Goal: Task Accomplishment & Management: Use online tool/utility

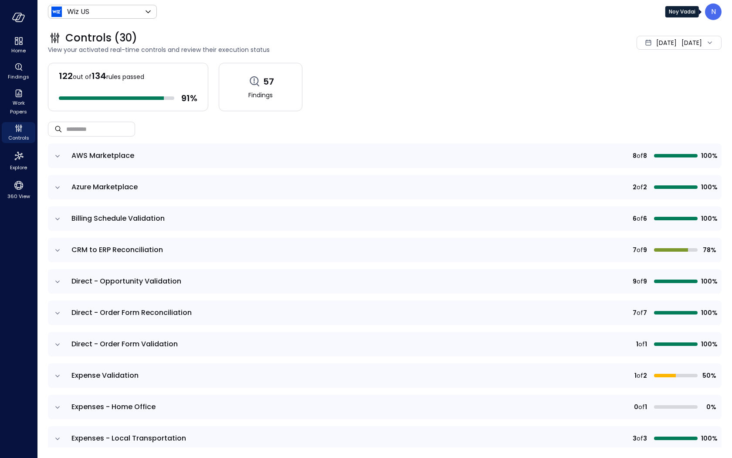
click at [713, 14] on p "N" at bounding box center [713, 12] width 5 height 10
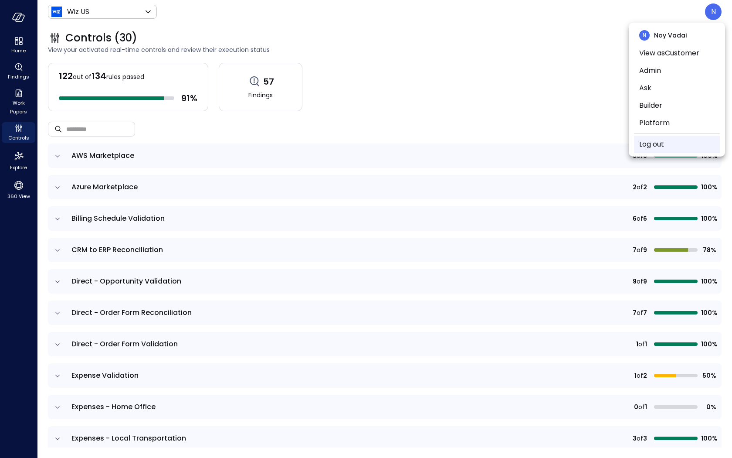
click at [668, 143] on li "Log out" at bounding box center [677, 144] width 86 height 17
click at [650, 148] on link "Log out" at bounding box center [652, 144] width 25 height 10
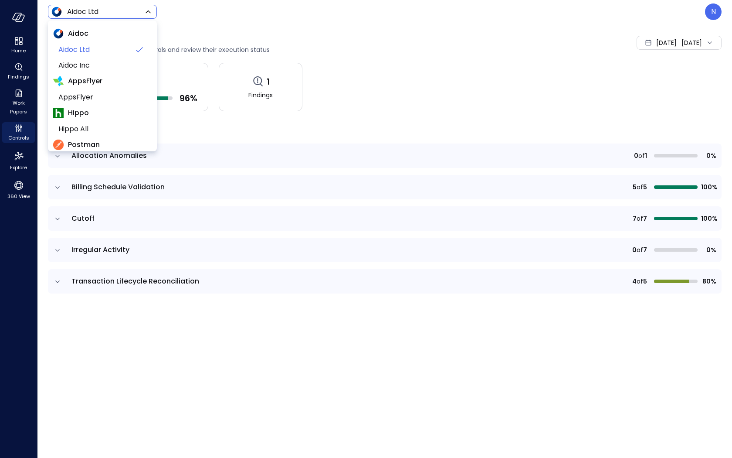
click at [102, 10] on body "Home Findings Work Papers Controls Explore 360 View Aidoc Ltd ****** ​ N Contro…" at bounding box center [366, 229] width 732 height 458
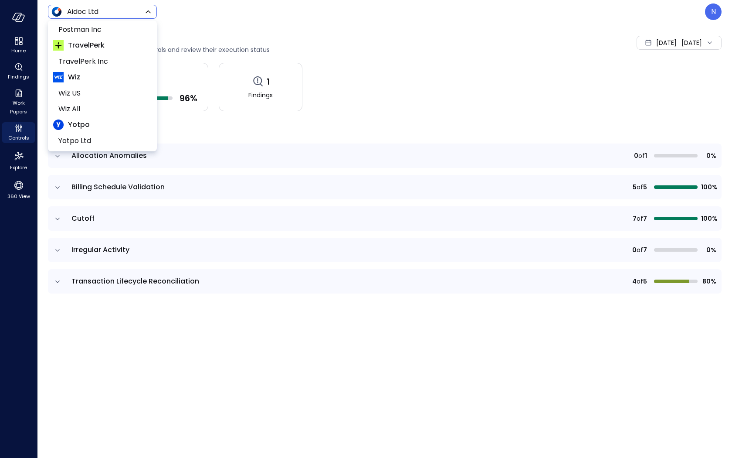
scroll to position [131, 0]
click at [88, 91] on span "Wiz US" at bounding box center [101, 93] width 86 height 10
type input "******"
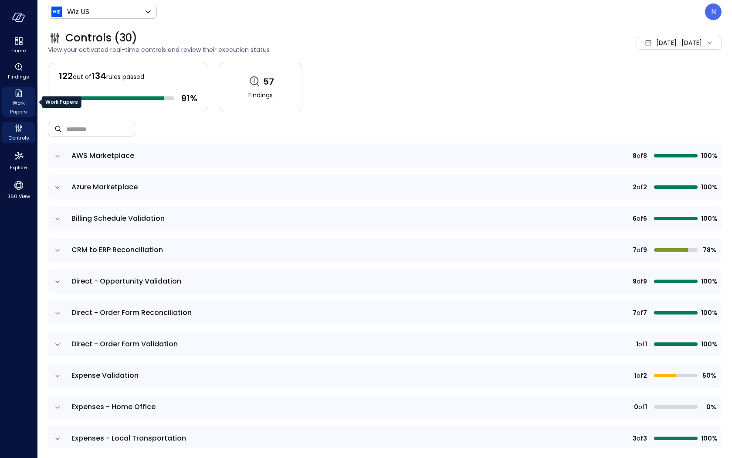
click at [18, 99] on span "Work Papers" at bounding box center [18, 107] width 27 height 17
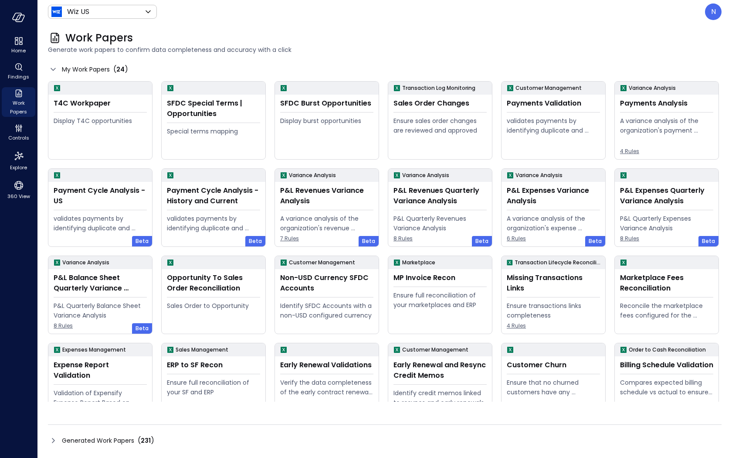
scroll to position [19, 0]
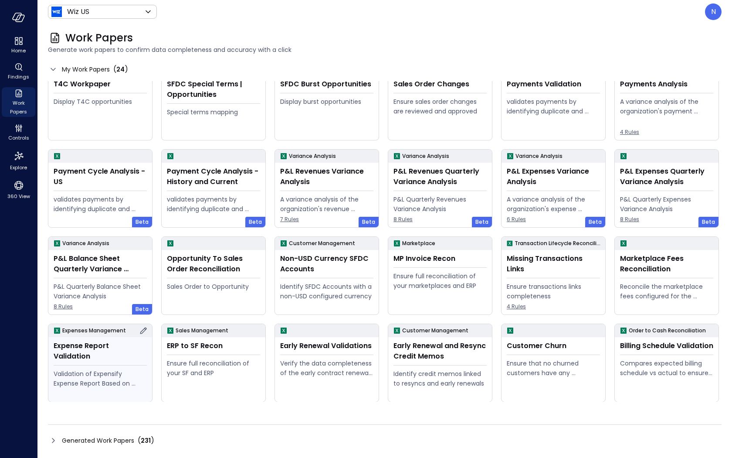
click at [109, 353] on div "Expense Report Validation Validation of Expensify Expense Report Based on policy" at bounding box center [100, 369] width 104 height 65
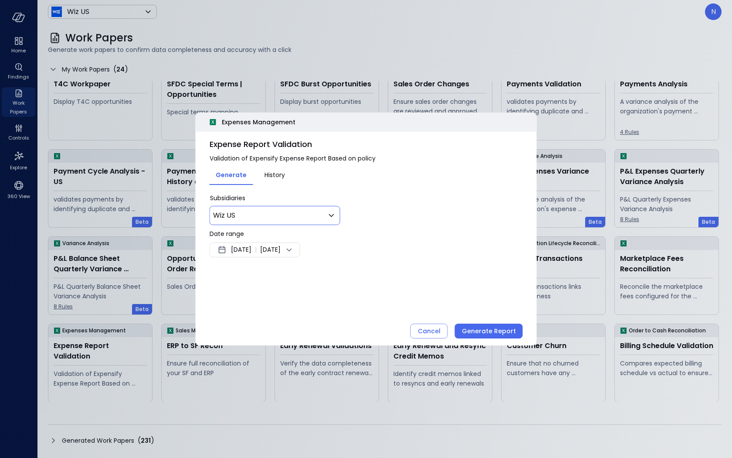
click at [255, 209] on div "Wiz US ** ​" at bounding box center [275, 215] width 131 height 19
click at [370, 219] on div "* Subsidiaries Wiz US ** ​" at bounding box center [366, 209] width 313 height 31
click at [259, 242] on div "Aug 18, 2025 | Aug 25, 2025" at bounding box center [255, 249] width 91 height 15
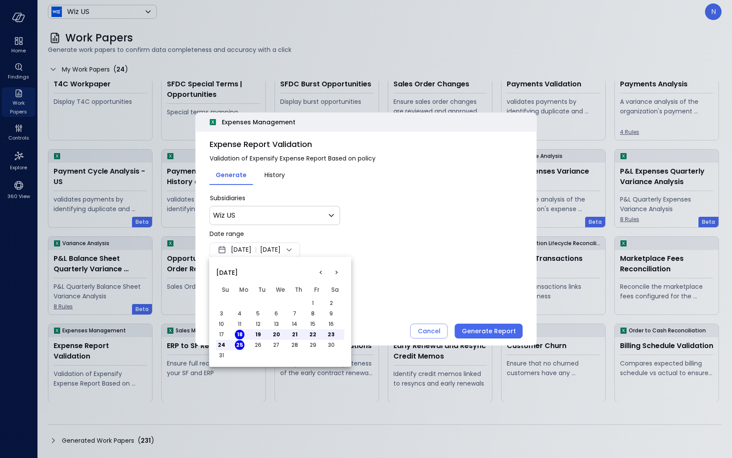
click at [321, 272] on button "<" at bounding box center [321, 273] width 16 height 16
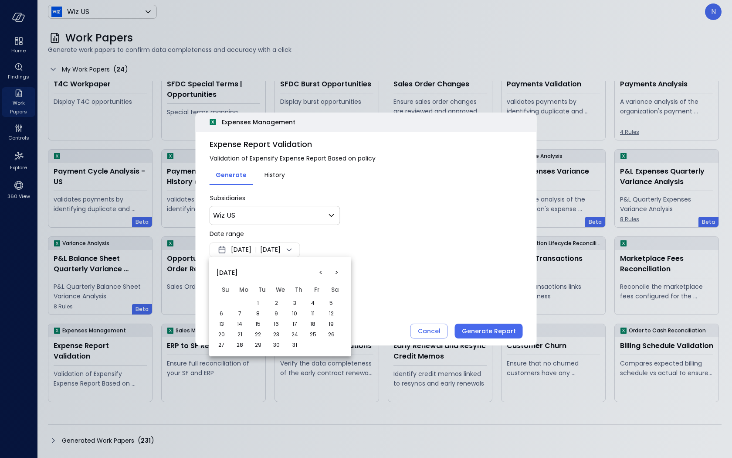
click at [321, 272] on button "<" at bounding box center [321, 273] width 16 height 16
click at [227, 299] on td "1" at bounding box center [225, 303] width 18 height 10
click at [221, 300] on button "1" at bounding box center [222, 303] width 10 height 10
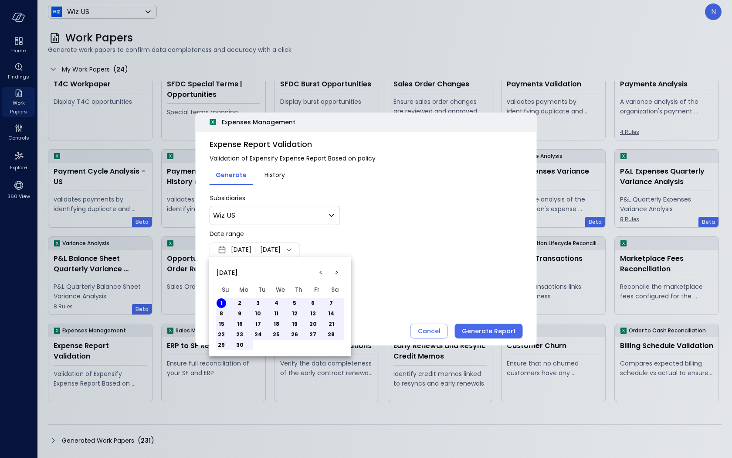
click at [423, 220] on div at bounding box center [366, 229] width 732 height 458
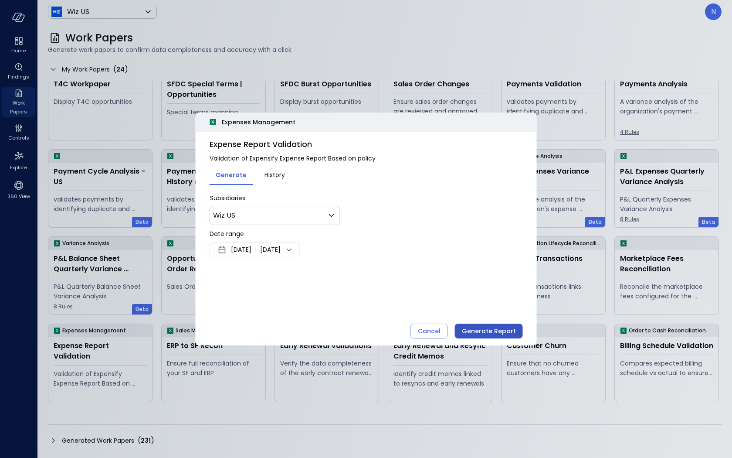
click at [494, 330] on div "Generate Report" at bounding box center [489, 331] width 54 height 11
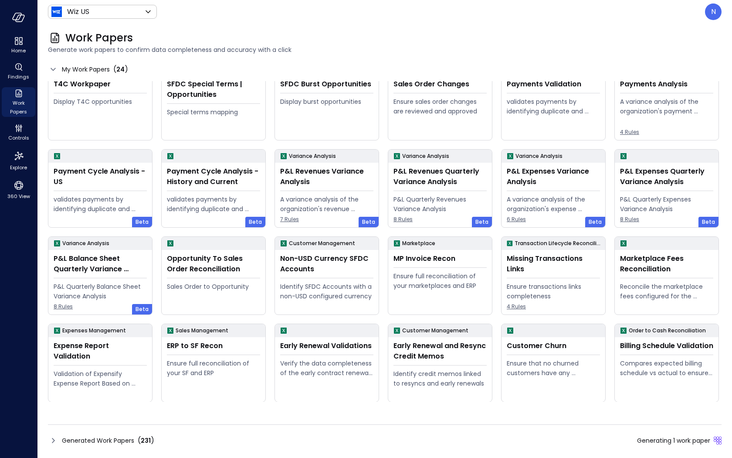
click at [53, 438] on icon at bounding box center [53, 440] width 10 height 10
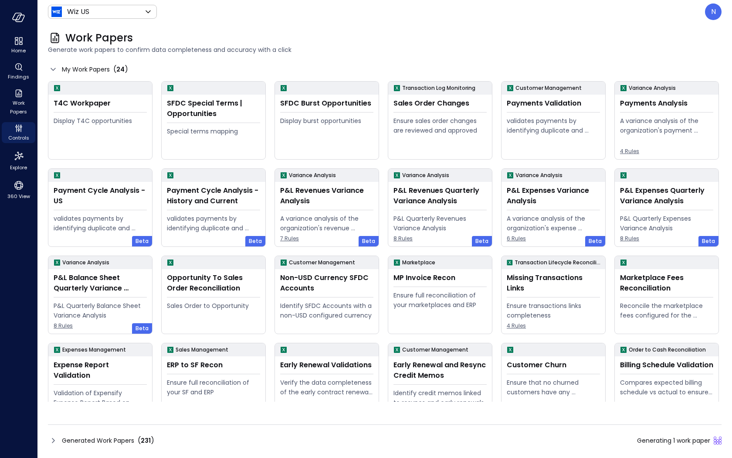
click at [52, 442] on icon at bounding box center [53, 440] width 10 height 10
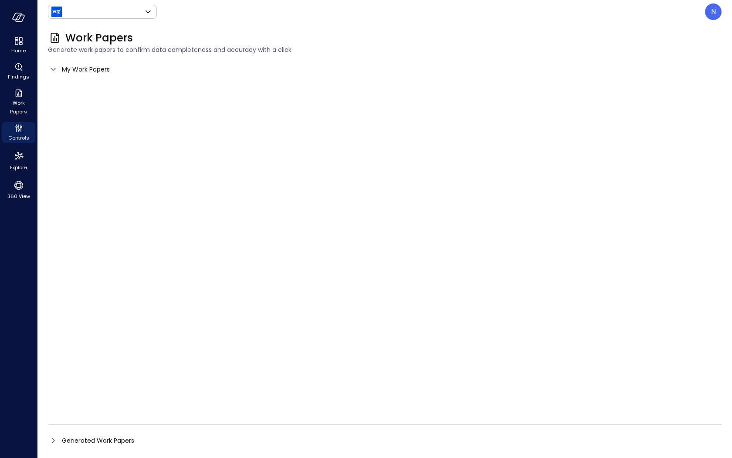
type input "******"
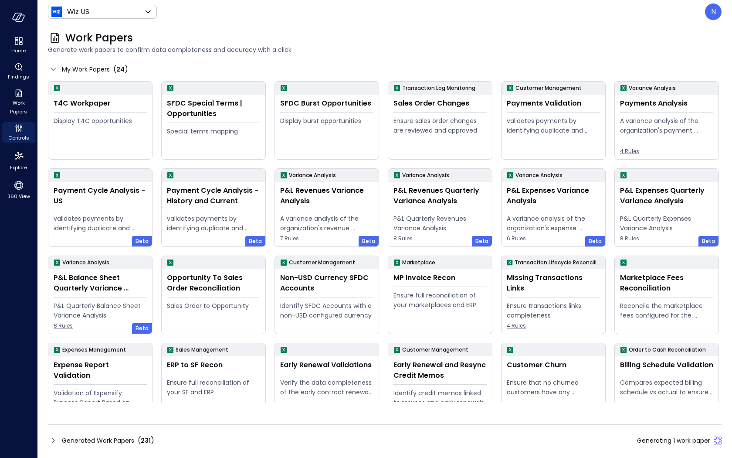
click at [50, 437] on icon at bounding box center [53, 440] width 10 height 10
click at [51, 446] on div "Generated Work Papers ( 232 ) 1 work paper was completed" at bounding box center [385, 440] width 674 height 14
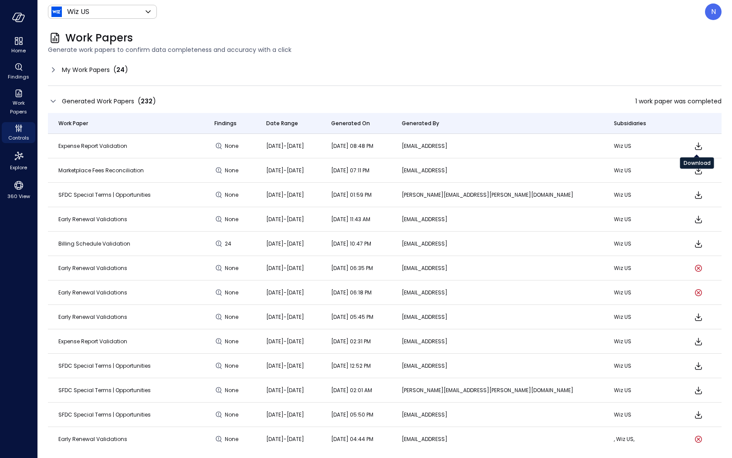
click at [697, 149] on icon "Download" at bounding box center [699, 146] width 10 height 10
click at [716, 17] on div "N" at bounding box center [713, 11] width 17 height 17
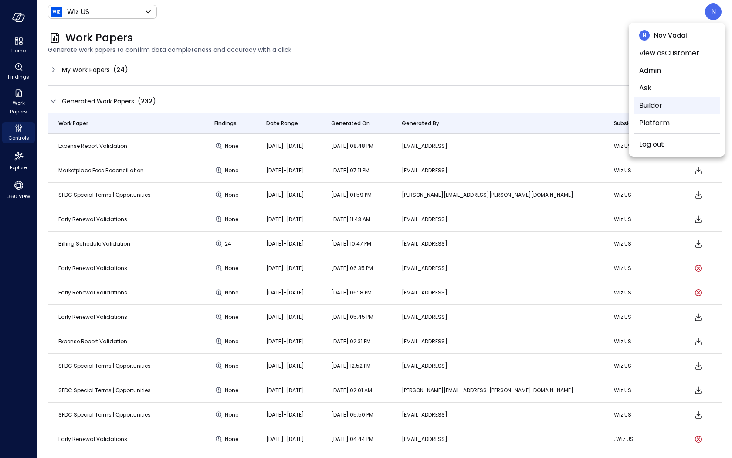
click at [678, 110] on li "Builder" at bounding box center [677, 105] width 86 height 17
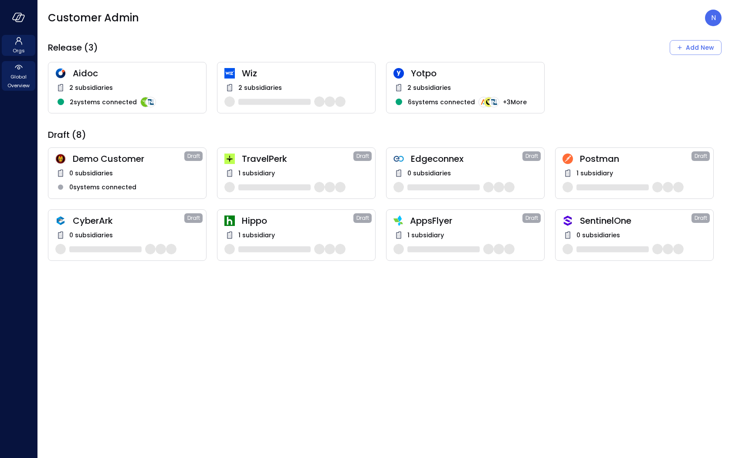
click at [24, 84] on span "Global Overview" at bounding box center [18, 80] width 27 height 17
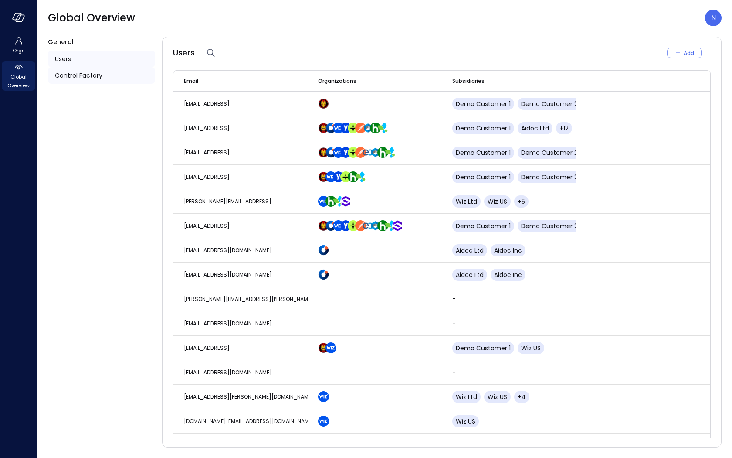
click at [94, 82] on div "Control Factory" at bounding box center [101, 75] width 107 height 17
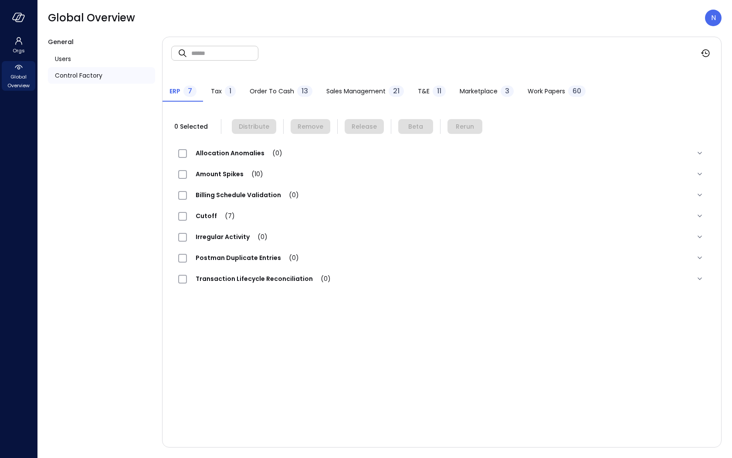
click at [561, 92] on span "Work Papers" at bounding box center [546, 91] width 37 height 10
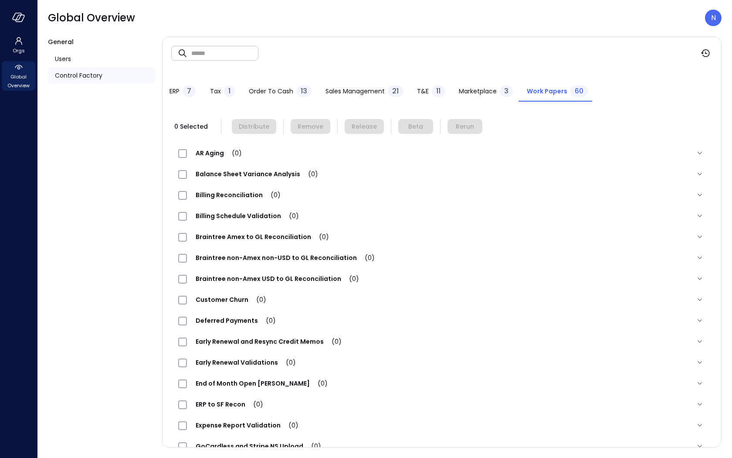
click at [260, 65] on div "​ ​" at bounding box center [442, 53] width 559 height 32
click at [245, 54] on input "text" at bounding box center [224, 52] width 67 height 23
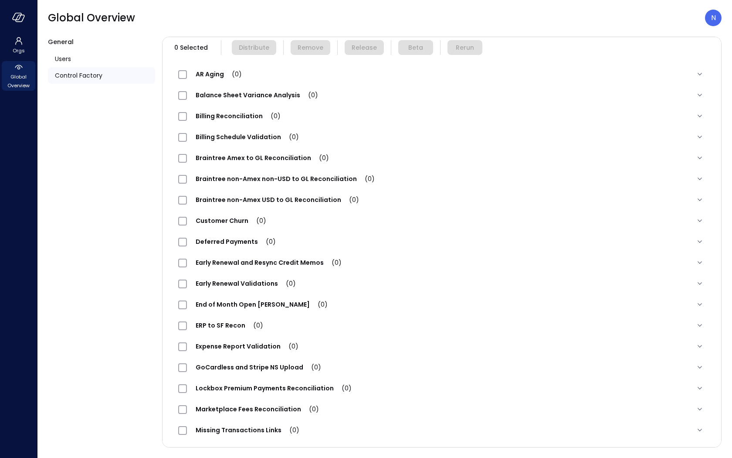
scroll to position [96, 0]
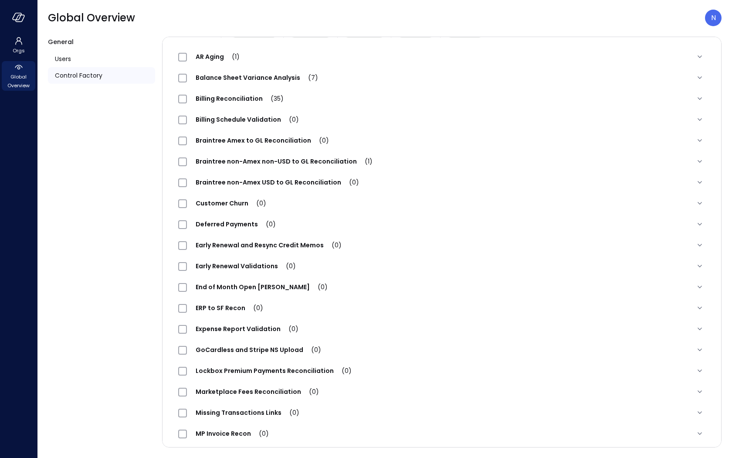
click at [252, 326] on span "Expense Report Validation (0)" at bounding box center [247, 328] width 120 height 9
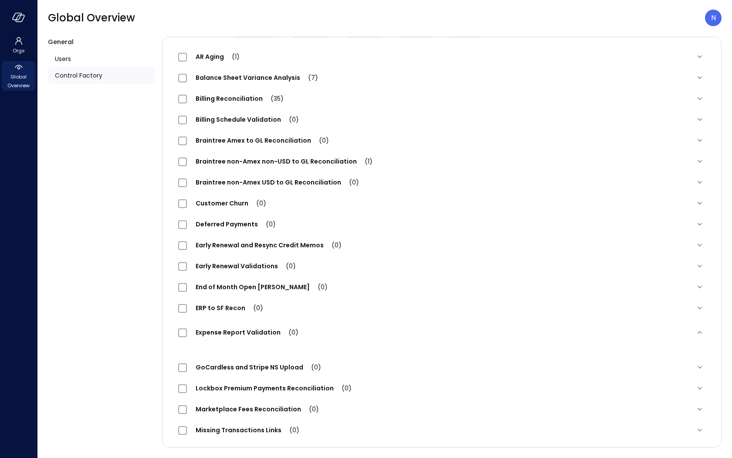
click at [177, 330] on div "Expense Report Validation (0)" at bounding box center [441, 332] width 541 height 28
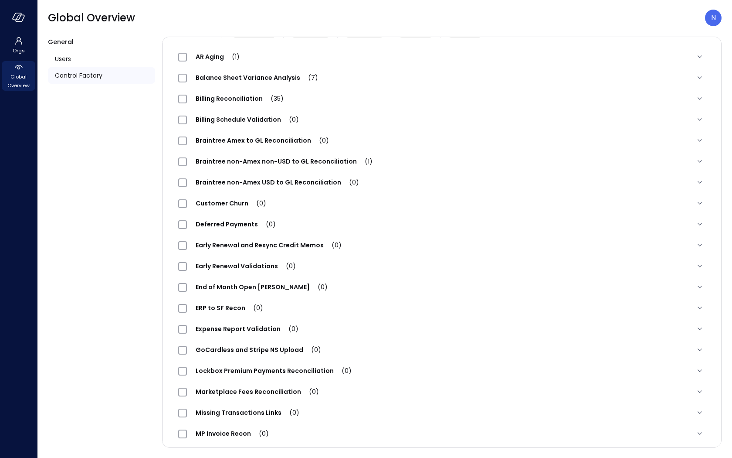
click at [226, 334] on div "Expense Report Validation (0)" at bounding box center [441, 328] width 541 height 21
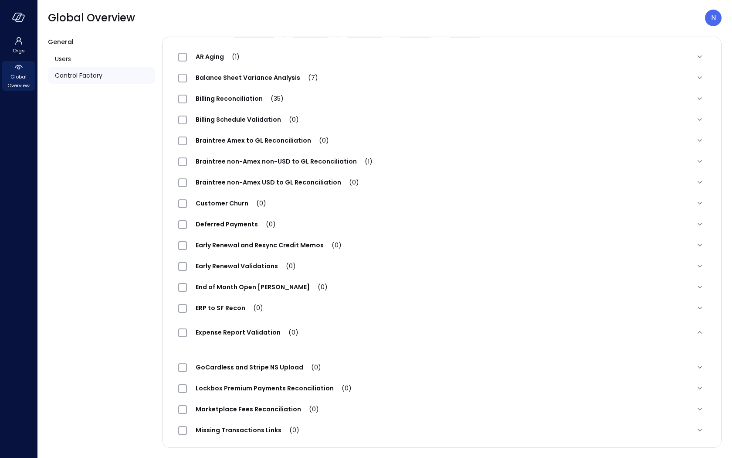
click at [225, 333] on span "Expense Report Validation (0)" at bounding box center [247, 332] width 120 height 9
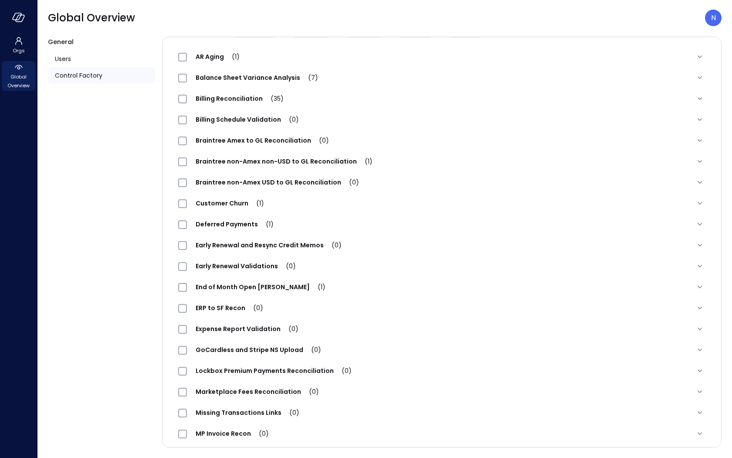
click at [262, 327] on span "Expense Report Validation (0)" at bounding box center [247, 328] width 120 height 9
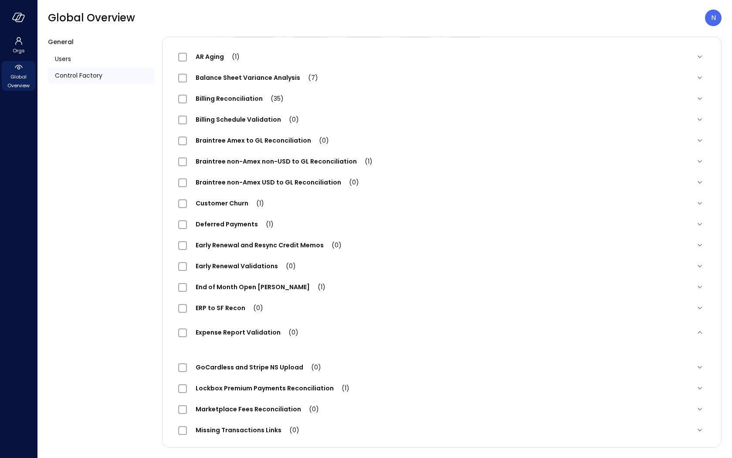
click at [343, 325] on div "Expense Report Validation (0)" at bounding box center [441, 332] width 541 height 28
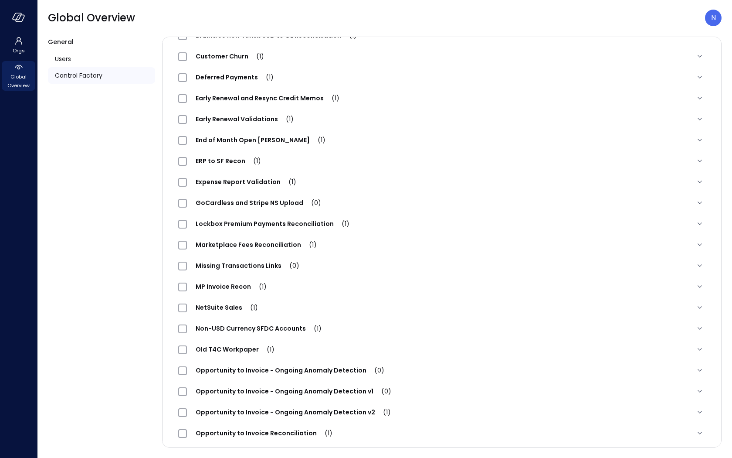
scroll to position [234, 0]
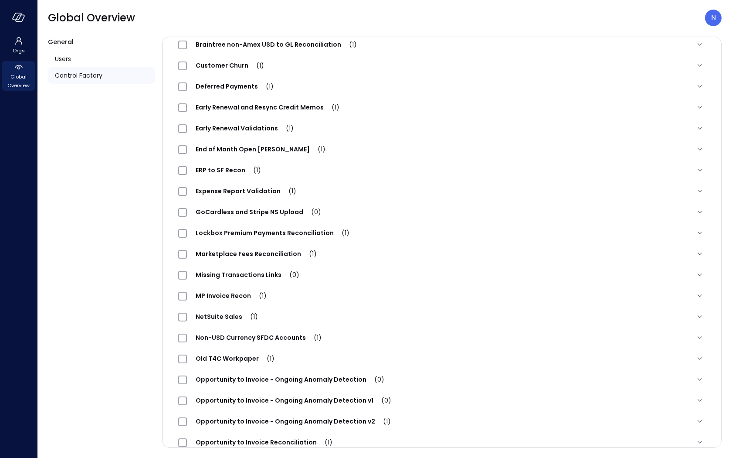
click at [261, 187] on span "Expense Report Validation (1)" at bounding box center [246, 191] width 118 height 9
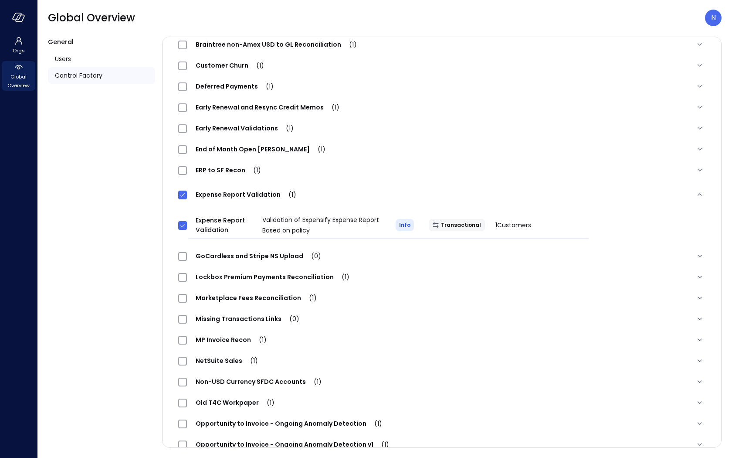
scroll to position [0, 0]
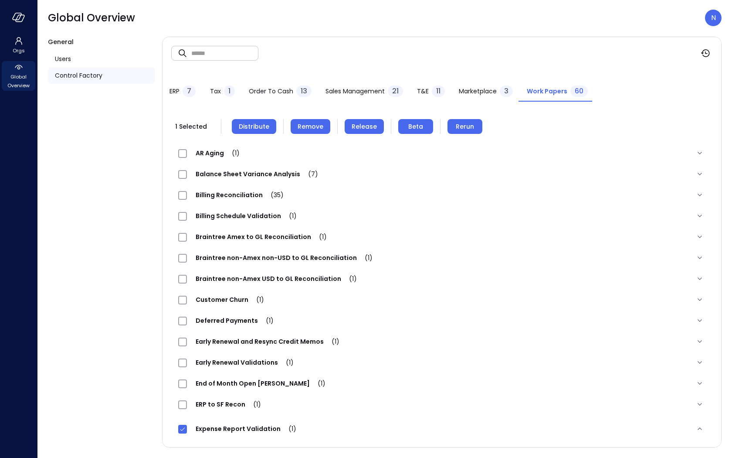
click at [313, 132] on button "Remove" at bounding box center [311, 126] width 40 height 15
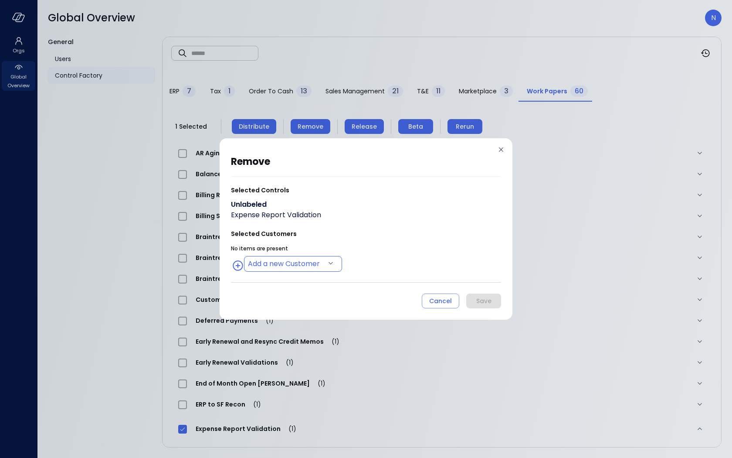
click at [299, 264] on body "Orgs Global Overview Global Overview N General Users Control Factory ​ ​ ERP 7 …" at bounding box center [366, 229] width 732 height 458
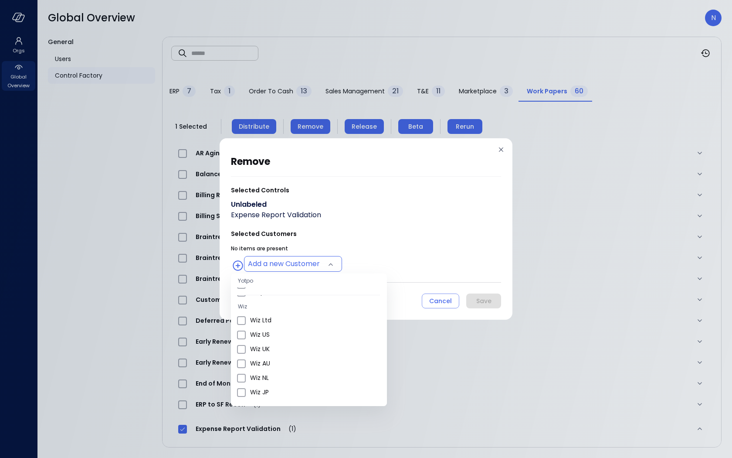
scroll to position [312, 0]
click at [290, 335] on span "Wiz US" at bounding box center [315, 335] width 130 height 9
type input "**********"
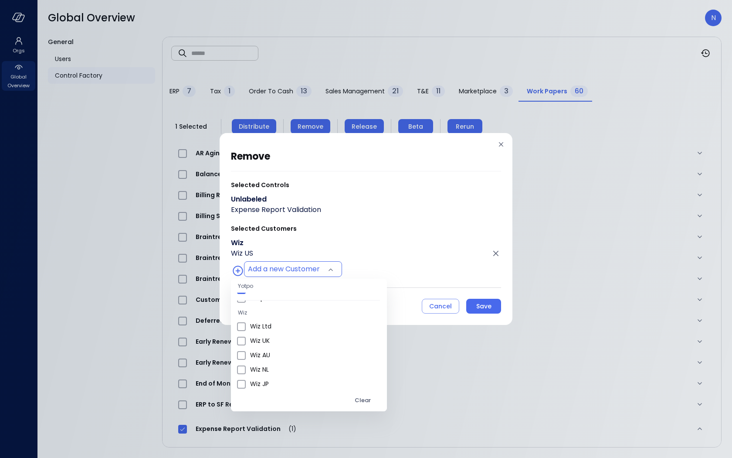
click at [350, 284] on div at bounding box center [366, 229] width 732 height 458
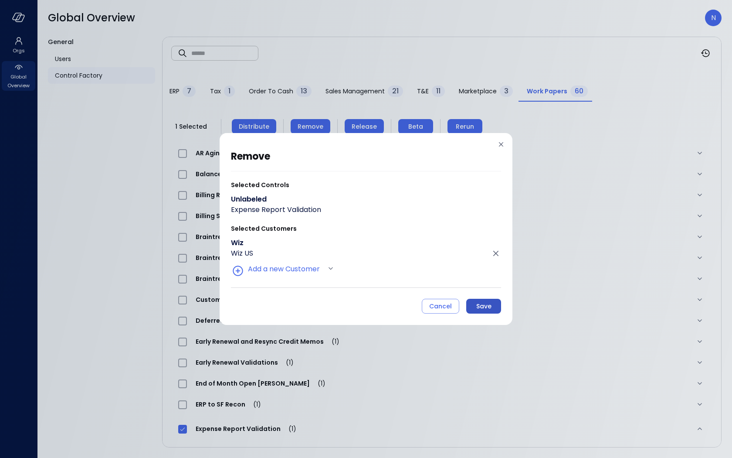
click at [481, 303] on div "Save" at bounding box center [483, 306] width 15 height 11
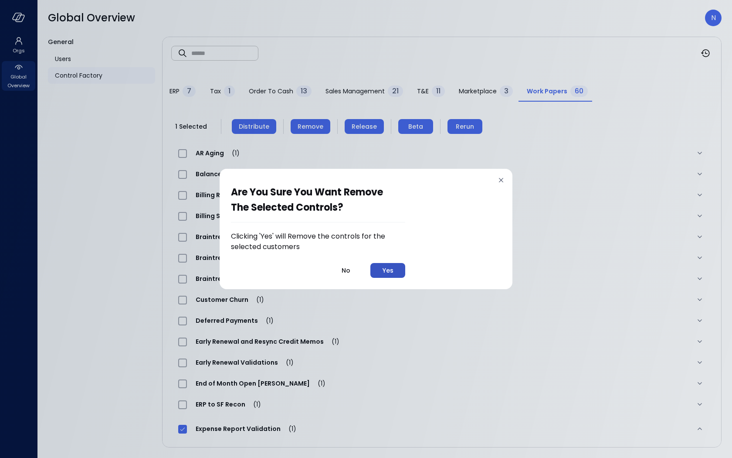
click at [381, 267] on button "Yes" at bounding box center [388, 270] width 35 height 15
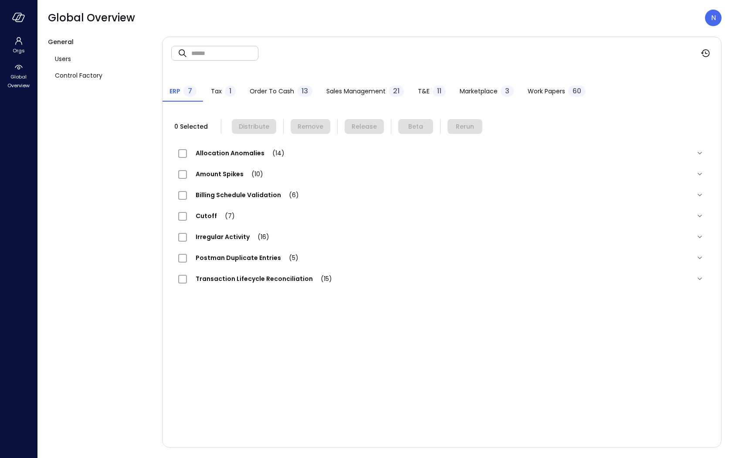
click at [561, 96] on div "Work Papers 60" at bounding box center [557, 91] width 58 height 13
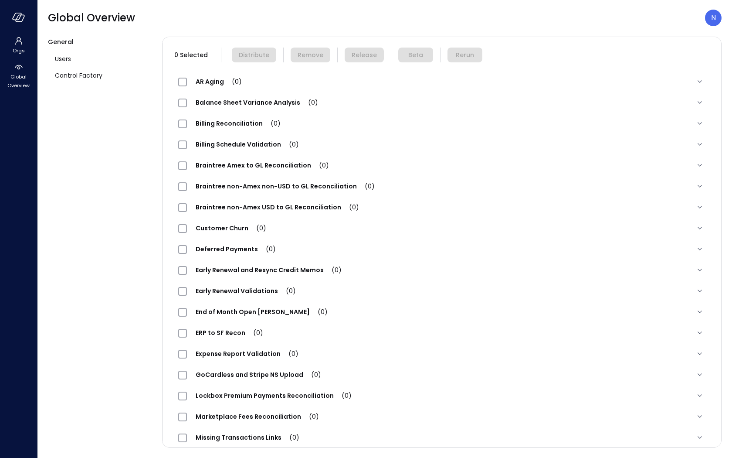
scroll to position [75, 0]
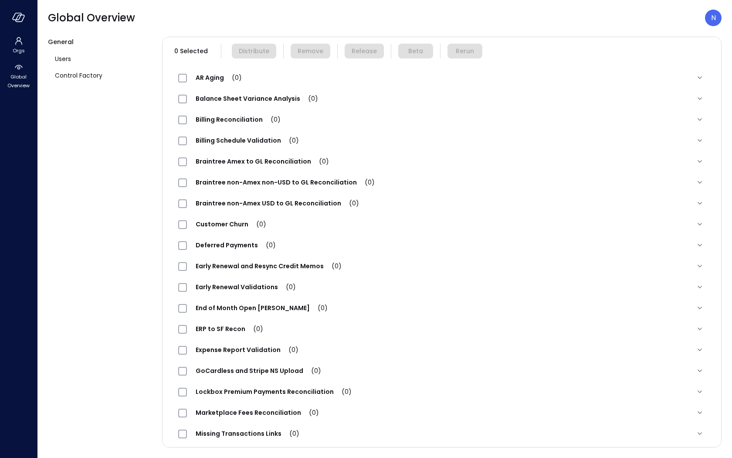
click at [235, 349] on span "Expense Report Validation (0)" at bounding box center [247, 349] width 120 height 9
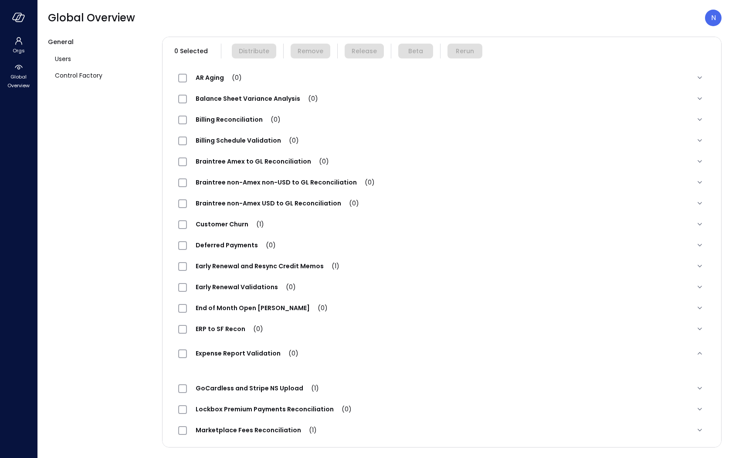
click at [247, 344] on div "Expense Report Validation (0)" at bounding box center [441, 353] width 541 height 28
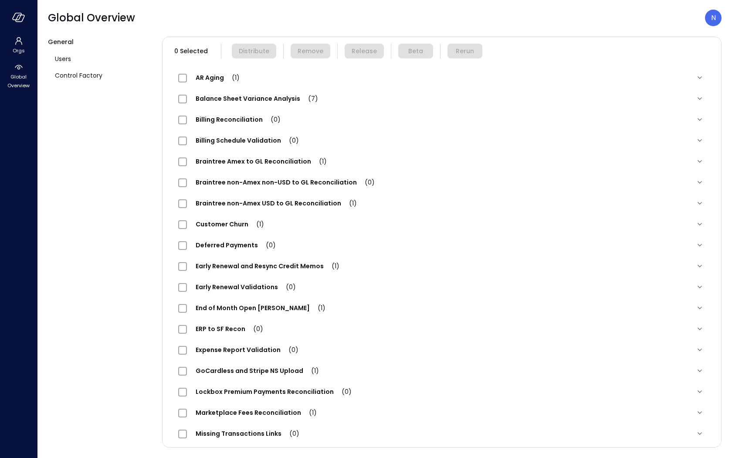
click at [255, 349] on span "Expense Report Validation (0)" at bounding box center [247, 349] width 120 height 9
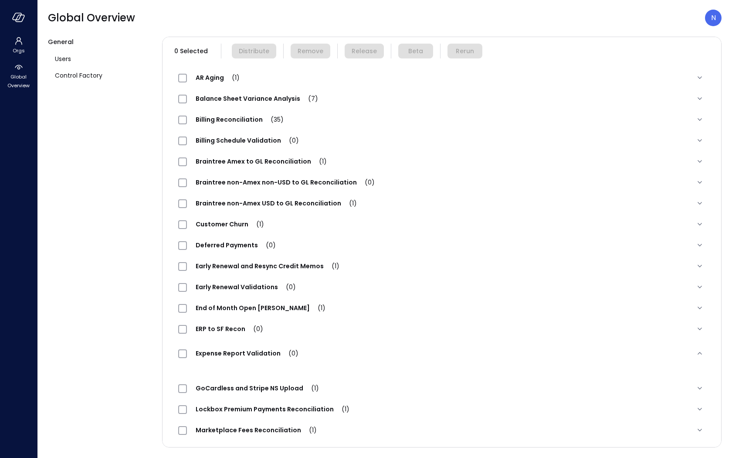
click at [248, 356] on span "Expense Report Validation (0)" at bounding box center [247, 353] width 120 height 9
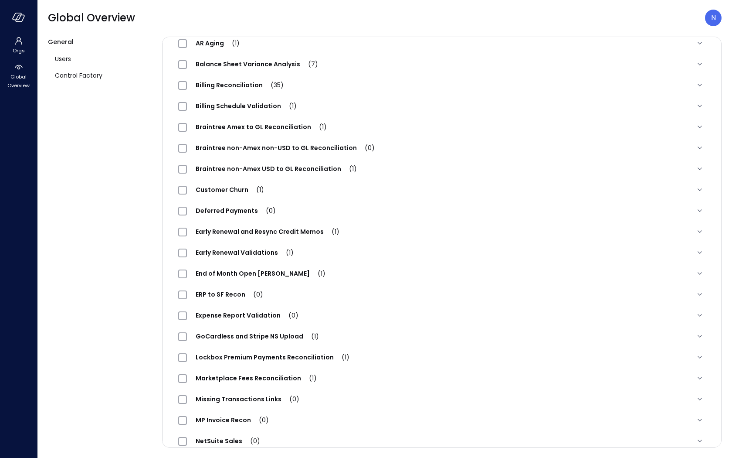
scroll to position [115, 0]
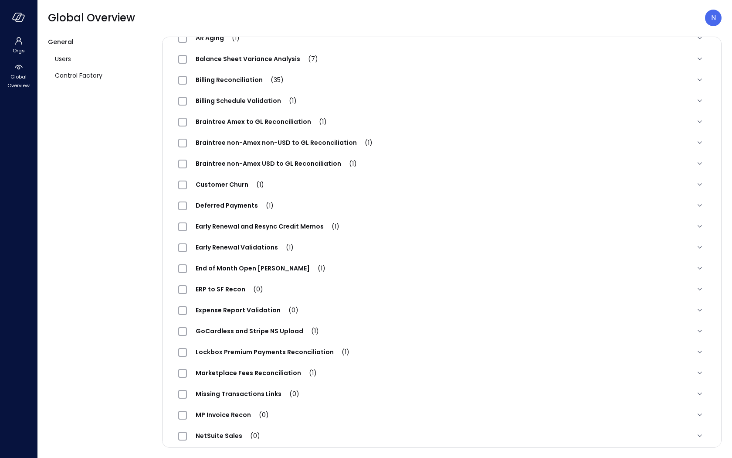
click at [274, 307] on span "Expense Report Validation (0)" at bounding box center [247, 310] width 120 height 9
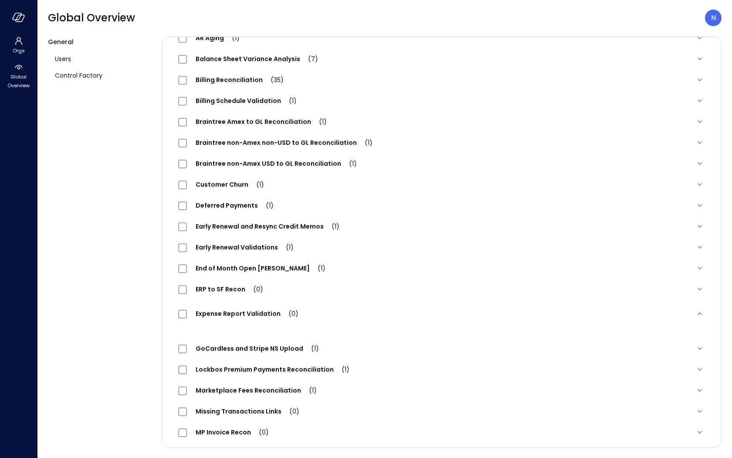
click at [274, 308] on div "Expense Report Validation (0)" at bounding box center [242, 313] width 129 height 10
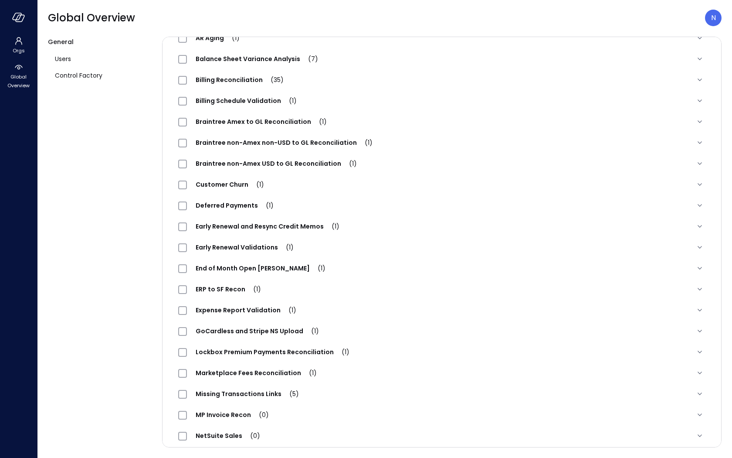
click at [252, 315] on div "Expense Report Validation (1)" at bounding box center [441, 309] width 541 height 21
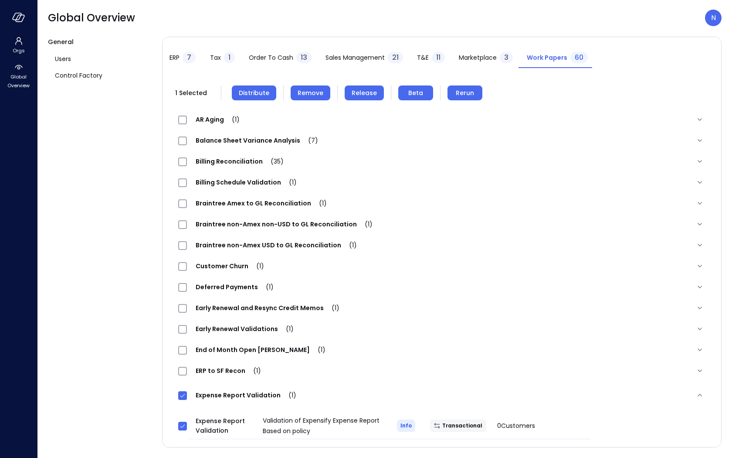
scroll to position [0, 0]
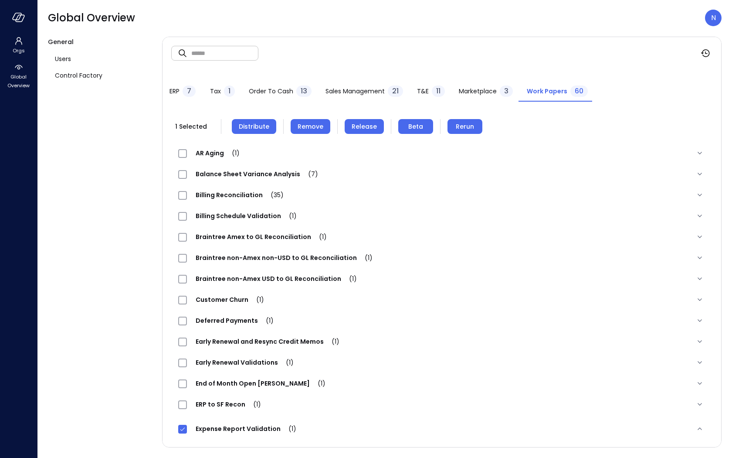
click at [262, 123] on span "Distribute" at bounding box center [254, 127] width 31 height 10
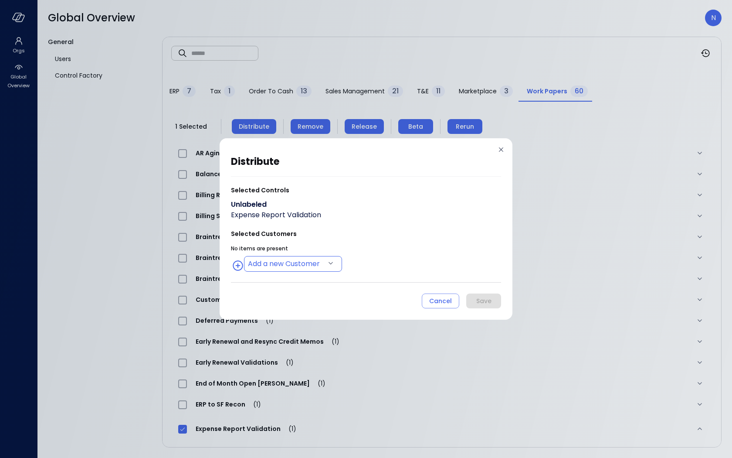
click at [300, 260] on body "Orgs Global Overview Global Overview N General Users Control Factory ​ ​ ERP 7 …" at bounding box center [366, 229] width 732 height 458
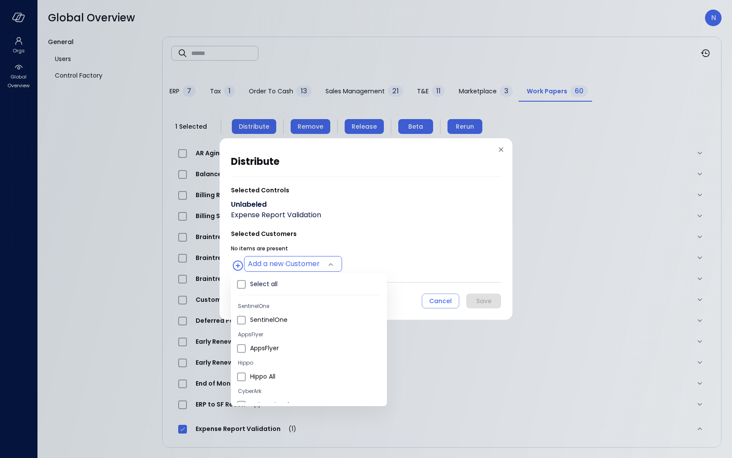
click at [345, 228] on div at bounding box center [366, 229] width 732 height 458
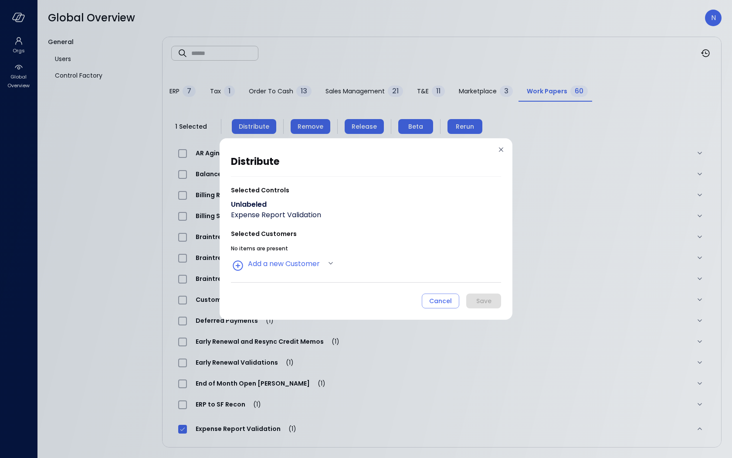
click at [307, 254] on div "No items are present Add a new Customer" at bounding box center [366, 257] width 270 height 29
click at [303, 264] on body "Orgs Global Overview Global Overview N General Users Control Factory ​ ​ ERP 7 …" at bounding box center [366, 229] width 732 height 458
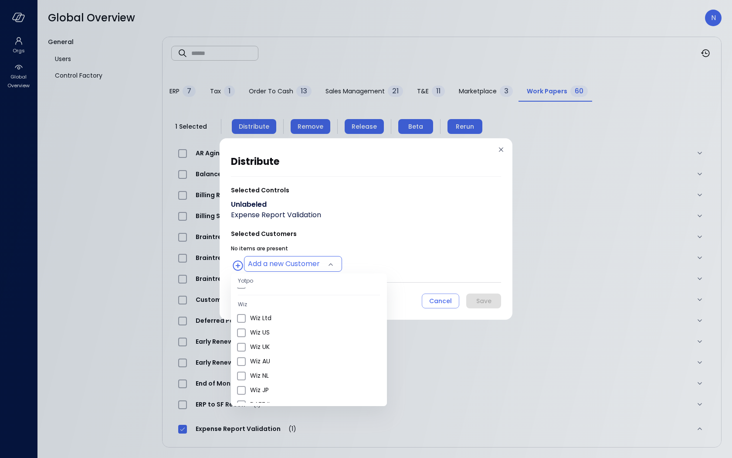
scroll to position [308, 0]
click at [296, 340] on span "Wiz US" at bounding box center [315, 338] width 130 height 9
type input "**********"
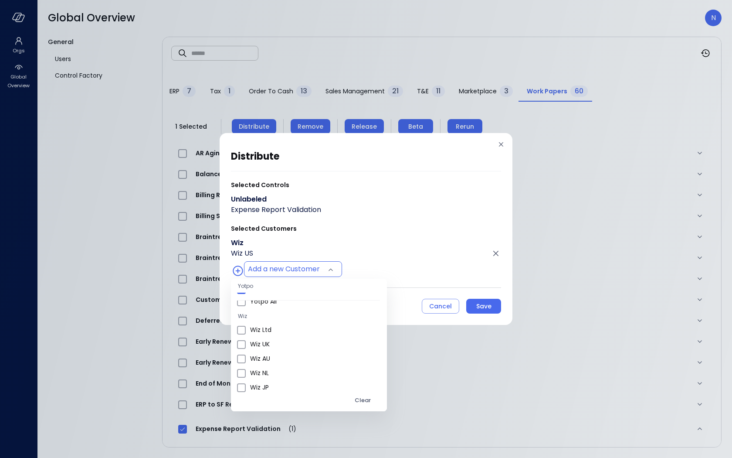
click at [492, 303] on div at bounding box center [366, 229] width 732 height 458
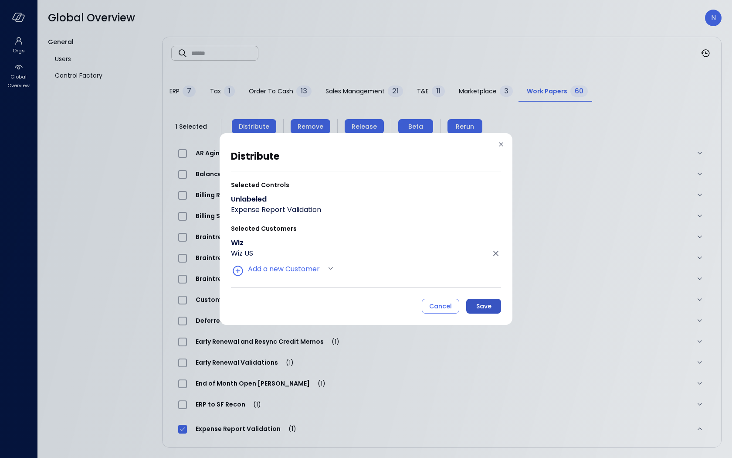
click at [488, 305] on div "Save" at bounding box center [483, 306] width 15 height 11
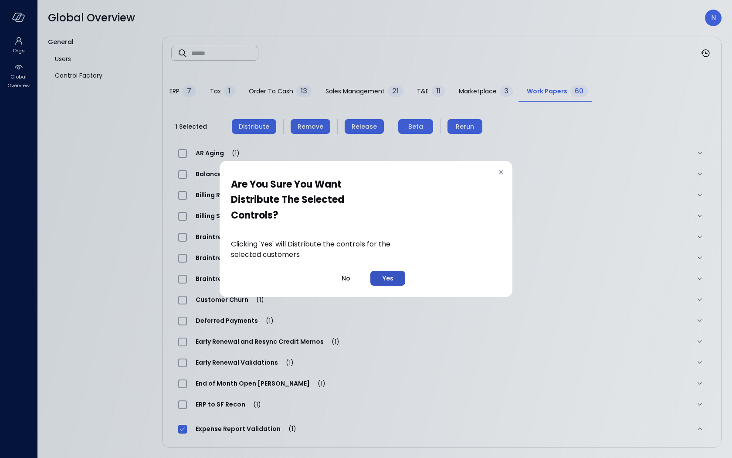
click at [391, 276] on div "Yes" at bounding box center [388, 278] width 11 height 11
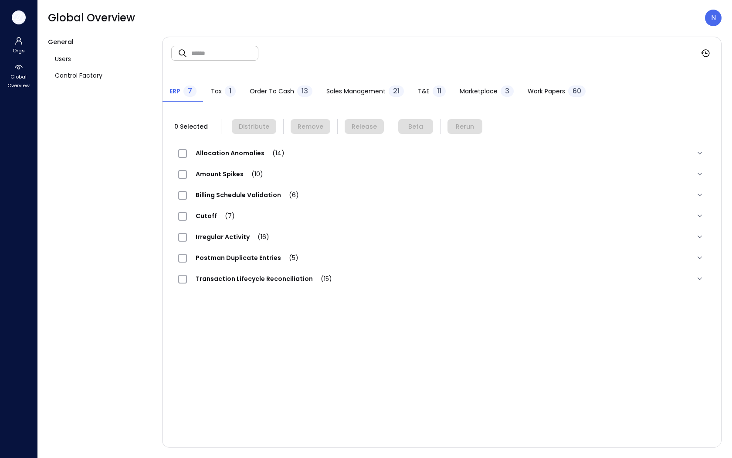
click at [13, 19] on icon "button" at bounding box center [17, 16] width 9 height 7
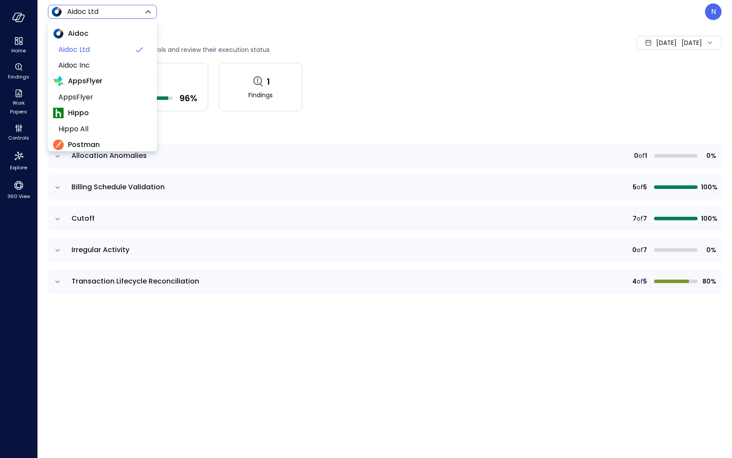
click at [93, 14] on body "Home Findings Work Papers Controls Explore 360 View Aidoc Ltd ****** ​ N Contro…" at bounding box center [366, 229] width 732 height 458
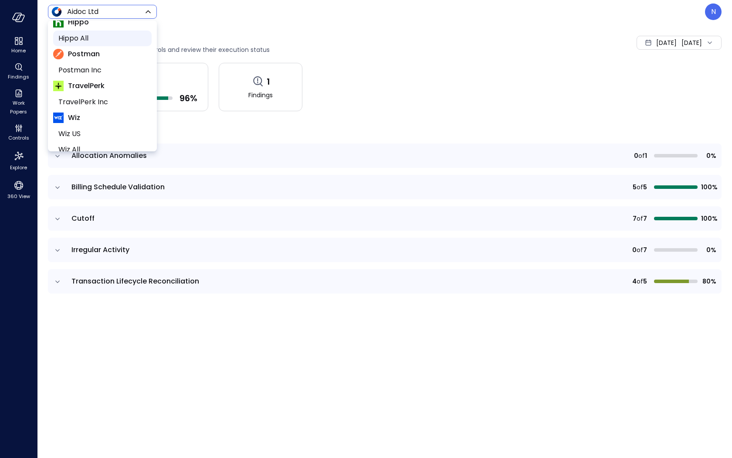
scroll to position [149, 0]
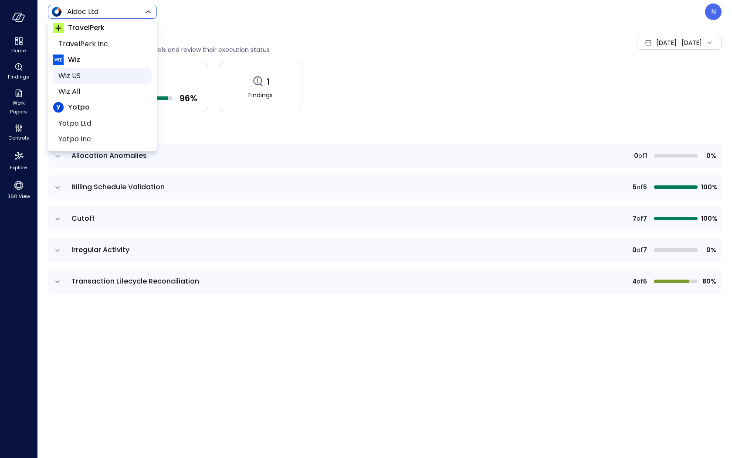
click at [99, 79] on span "Wiz US" at bounding box center [101, 76] width 86 height 10
type input "******"
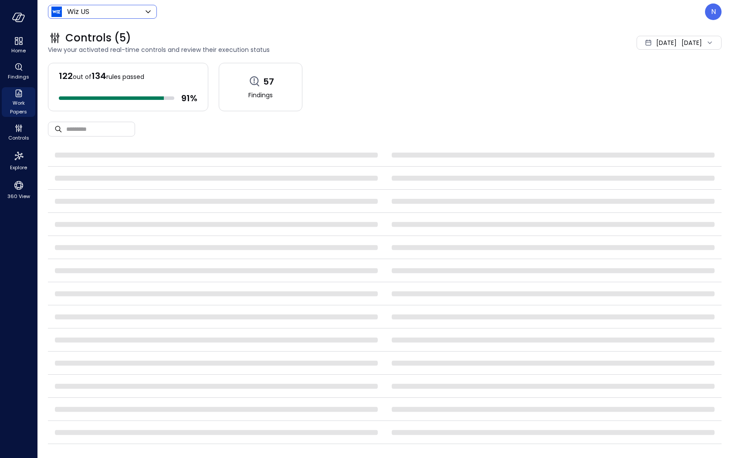
click at [18, 95] on icon "Work Papers" at bounding box center [19, 93] width 10 height 10
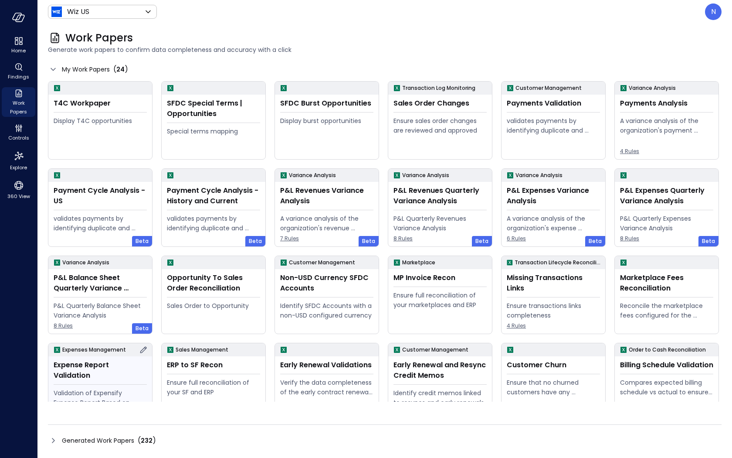
click at [109, 354] on p "Expenses Management" at bounding box center [94, 349] width 64 height 9
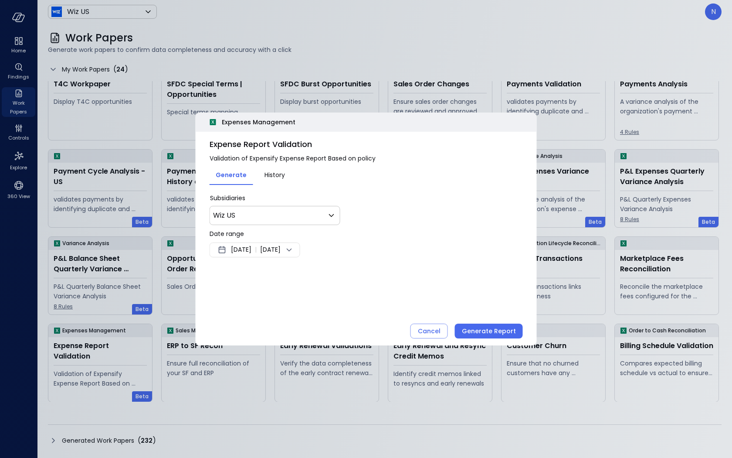
click at [252, 252] on span "[DATE]" at bounding box center [241, 250] width 20 height 10
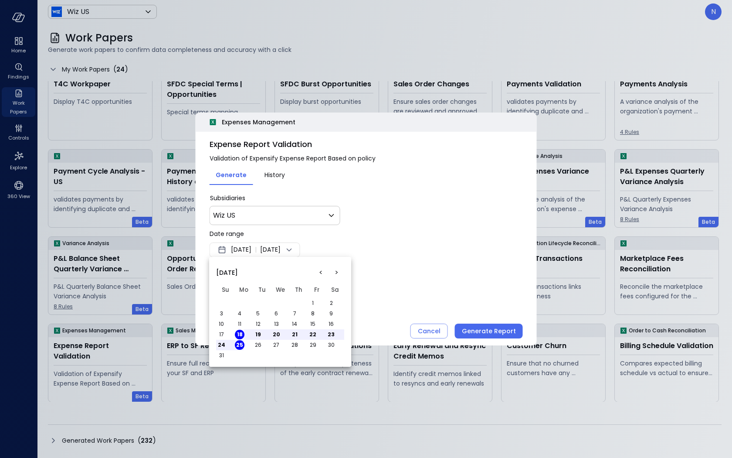
click at [316, 272] on button "<" at bounding box center [321, 273] width 16 height 16
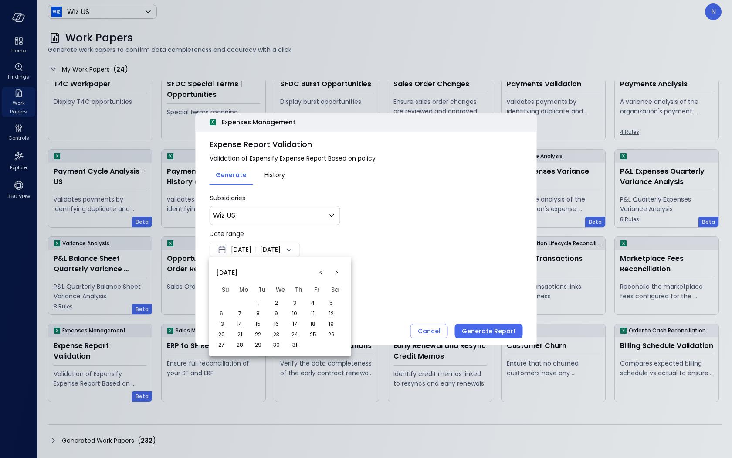
click at [336, 273] on button ">" at bounding box center [337, 273] width 16 height 16
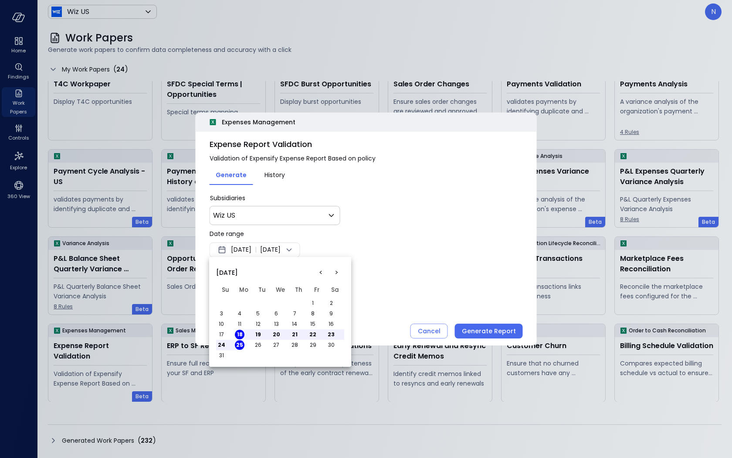
click at [311, 302] on button "1" at bounding box center [313, 303] width 10 height 10
click at [381, 270] on div at bounding box center [366, 229] width 732 height 458
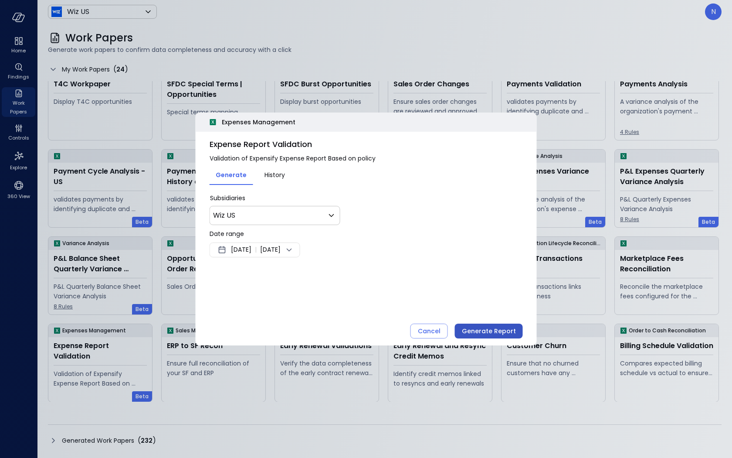
click at [488, 328] on div "Generate Report" at bounding box center [489, 331] width 54 height 11
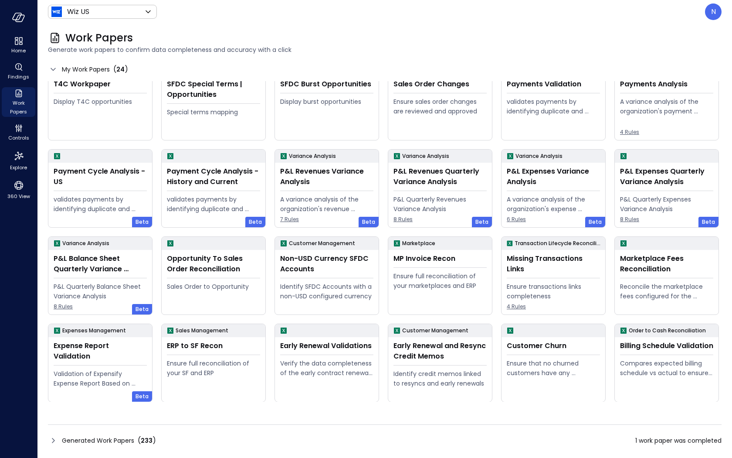
click at [52, 439] on icon at bounding box center [53, 440] width 10 height 10
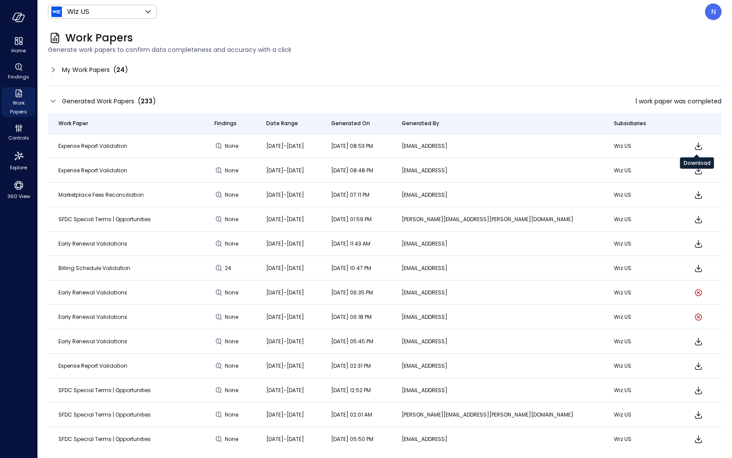
click at [697, 144] on icon "Download" at bounding box center [699, 146] width 10 height 10
click at [52, 68] on icon at bounding box center [53, 70] width 10 height 10
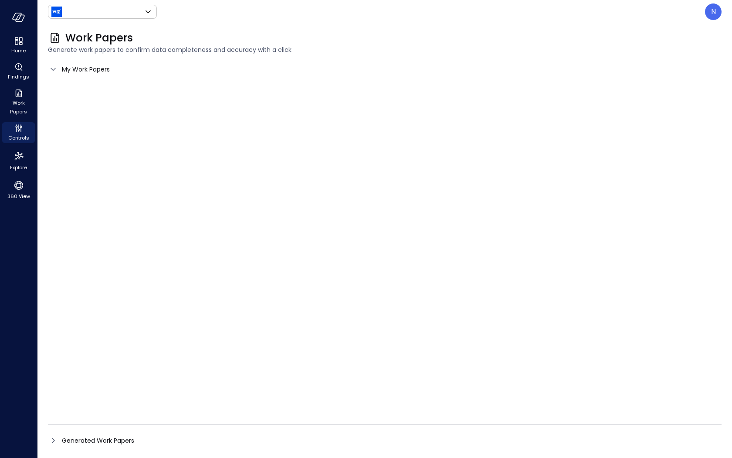
type input "******"
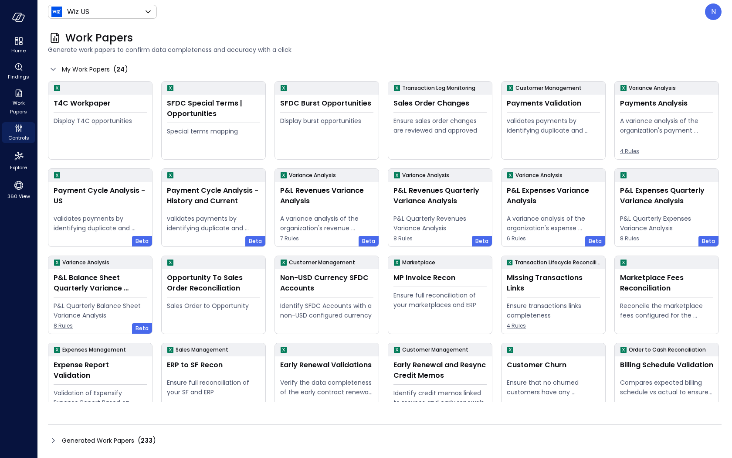
scroll to position [19, 0]
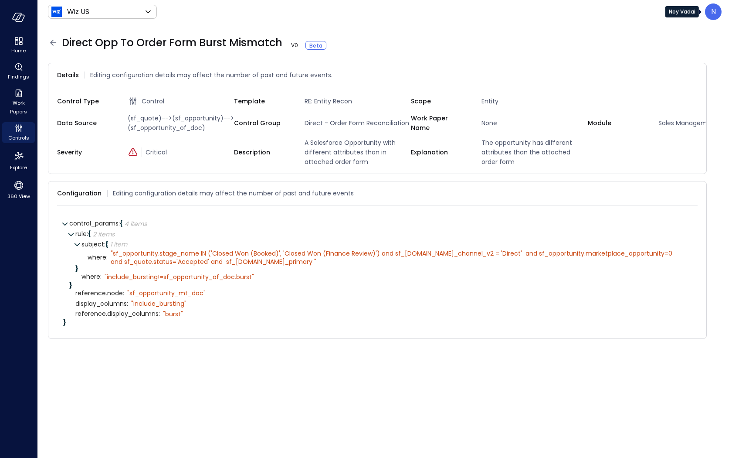
click at [713, 10] on p "N" at bounding box center [713, 12] width 5 height 10
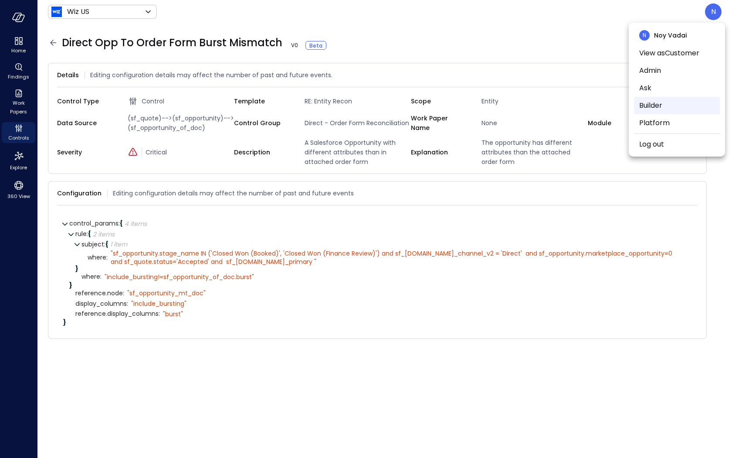
click at [692, 109] on li "Builder" at bounding box center [677, 105] width 86 height 17
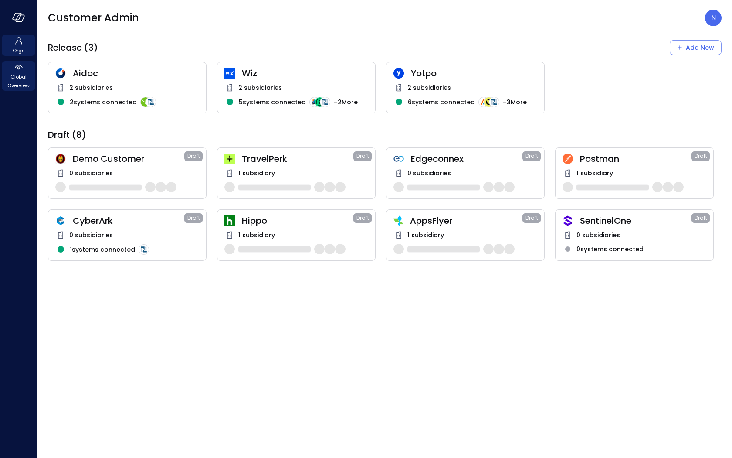
click at [19, 77] on span "Global Overview" at bounding box center [18, 80] width 27 height 17
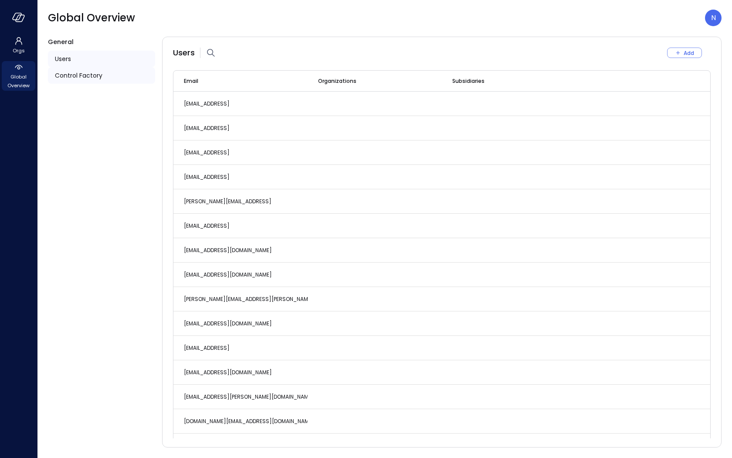
click at [96, 80] on div "Control Factory" at bounding box center [101, 75] width 107 height 17
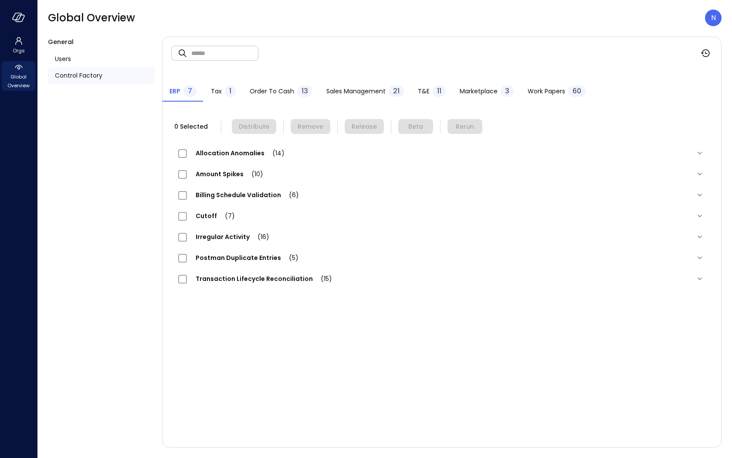
click at [542, 96] on div "Work Papers 60" at bounding box center [557, 91] width 58 height 13
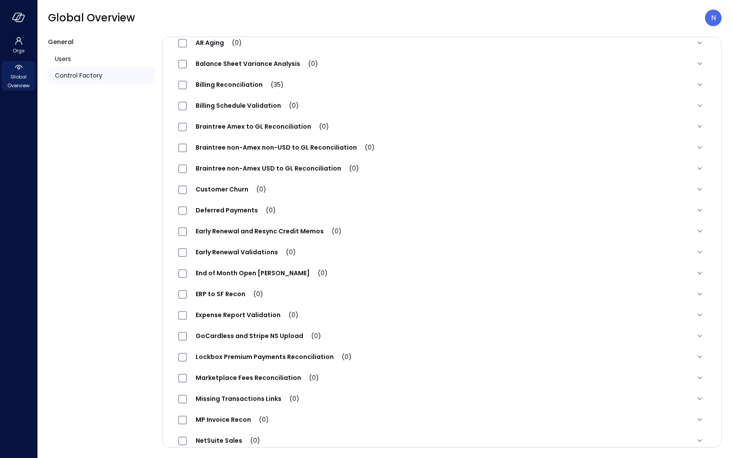
scroll to position [139, 0]
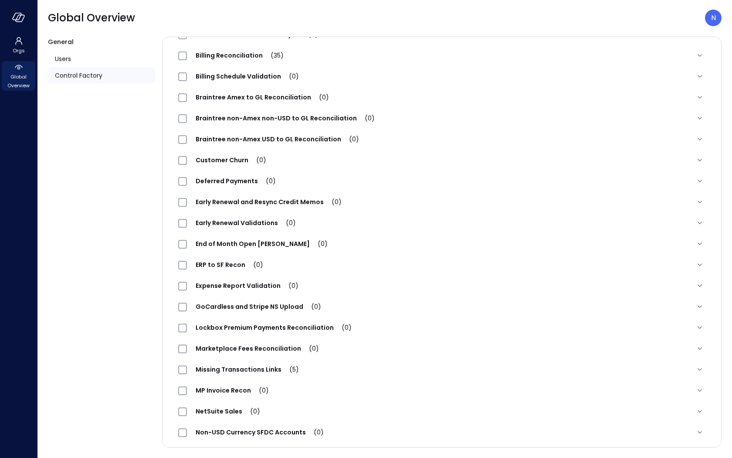
click at [267, 284] on span "Expense Report Validation (0)" at bounding box center [247, 285] width 120 height 9
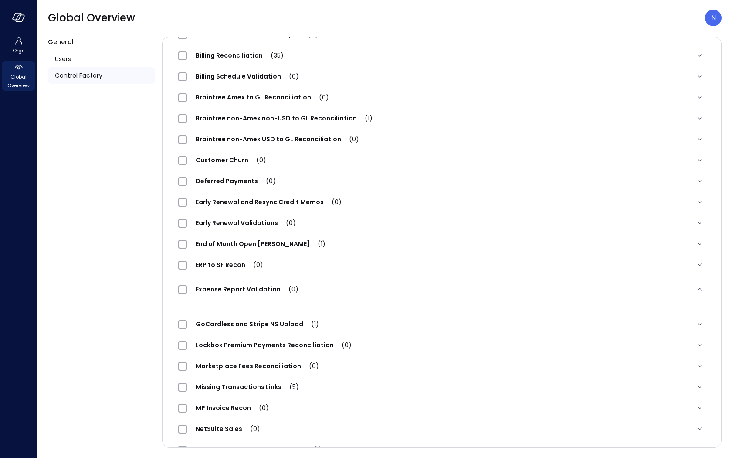
click at [244, 293] on span "Expense Report Validation (0)" at bounding box center [247, 289] width 120 height 9
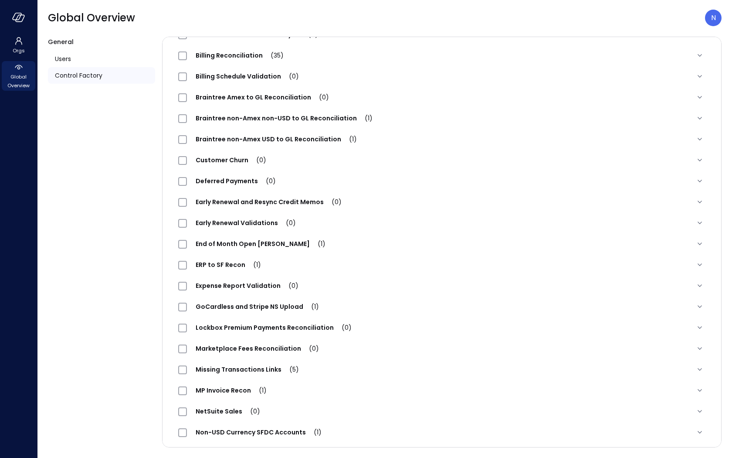
click at [217, 286] on span "Expense Report Validation (0)" at bounding box center [247, 285] width 120 height 9
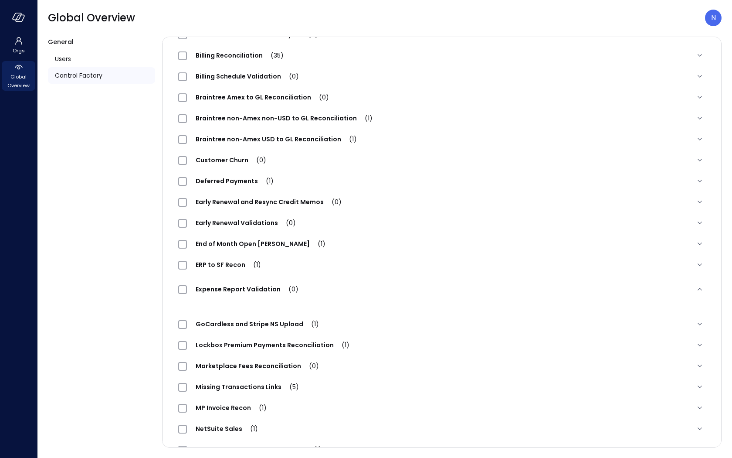
click at [265, 284] on div "Expense Report Validation (0)" at bounding box center [242, 289] width 129 height 10
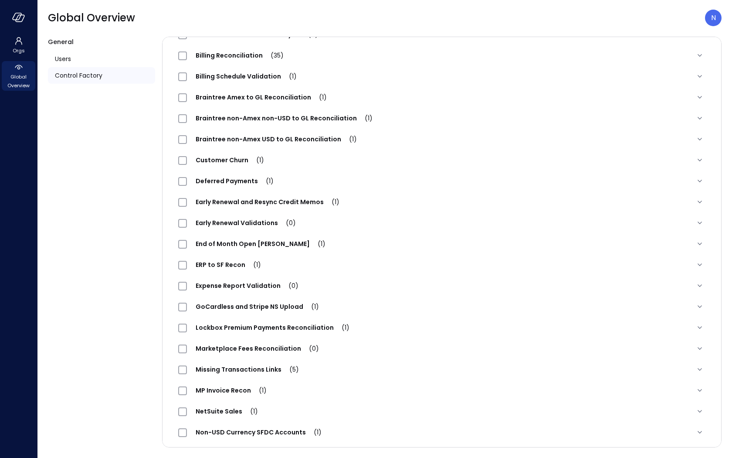
click at [240, 284] on span "Expense Report Validation (0)" at bounding box center [247, 285] width 120 height 9
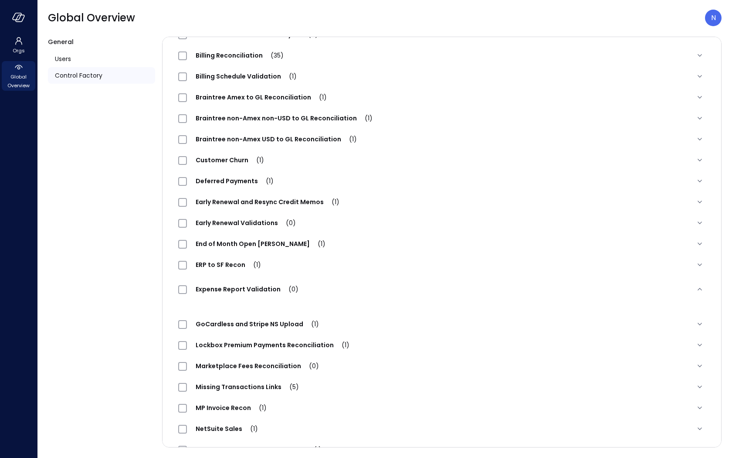
click at [240, 285] on span "Expense Report Validation (0)" at bounding box center [247, 289] width 120 height 9
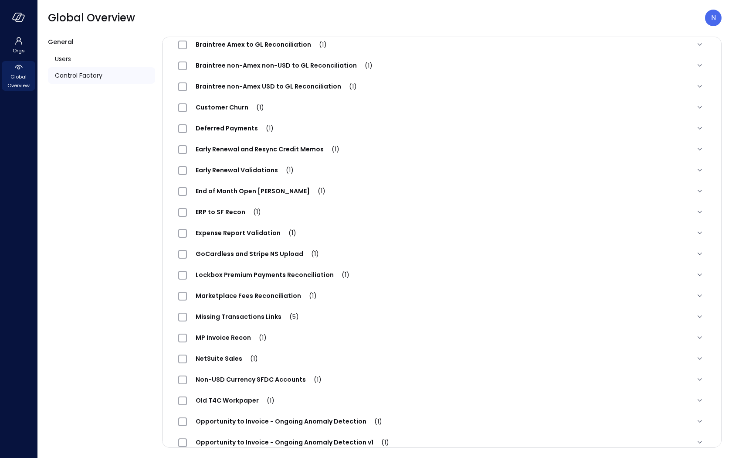
scroll to position [195, 0]
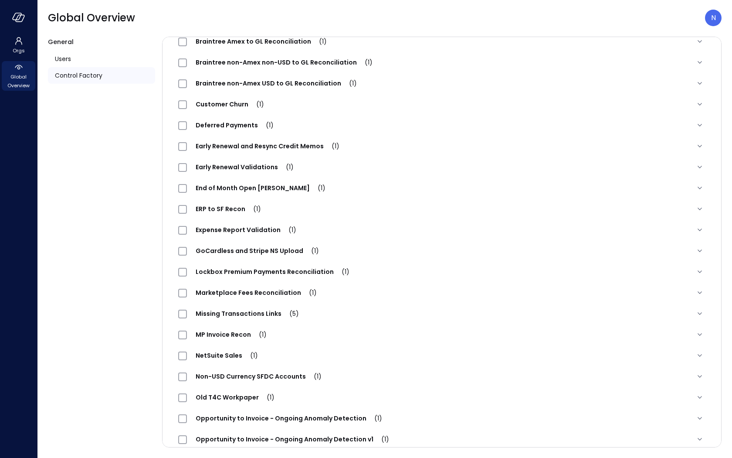
click at [252, 226] on span "Expense Report Validation (1)" at bounding box center [246, 229] width 118 height 9
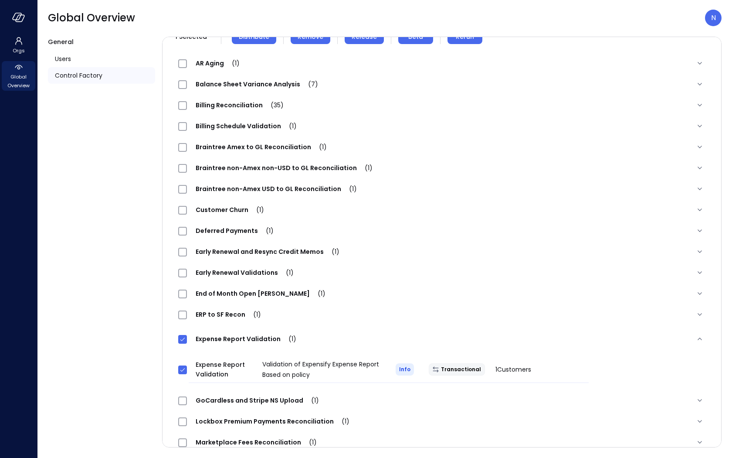
scroll to position [0, 0]
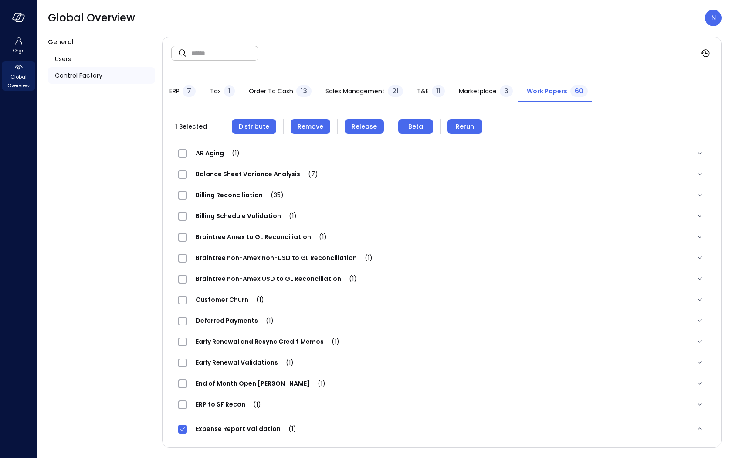
click at [308, 126] on span "Remove" at bounding box center [311, 127] width 26 height 10
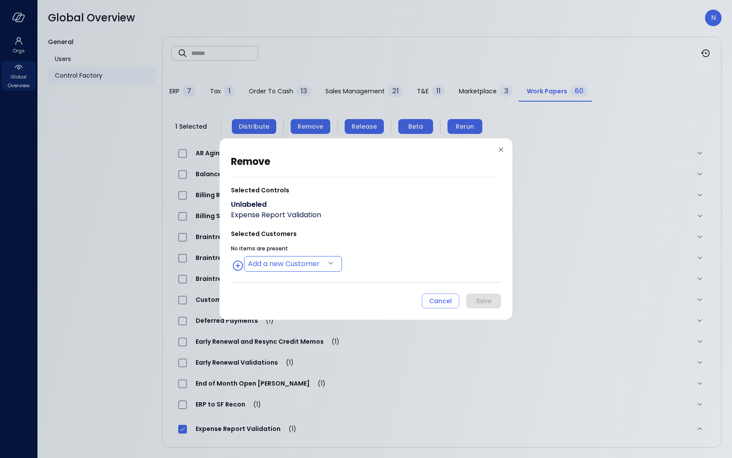
click at [292, 263] on body "Orgs Global Overview Global Overview N General Users Control Factory ​ ​ ERP 7 …" at bounding box center [366, 229] width 732 height 458
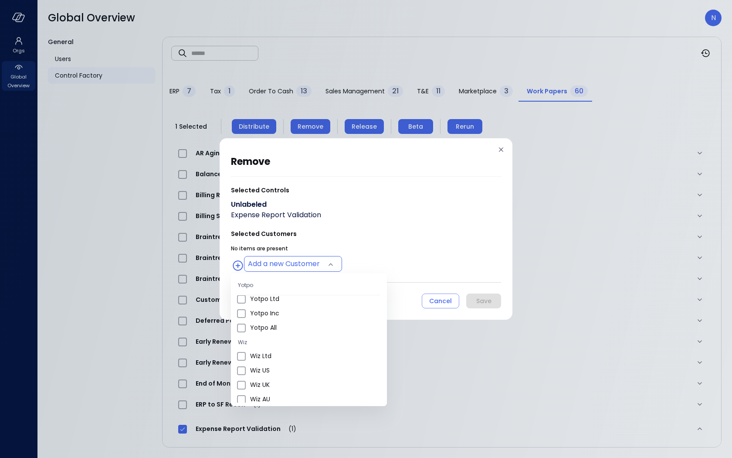
scroll to position [286, 0]
click at [303, 367] on li "Wiz US" at bounding box center [309, 361] width 156 height 14
type input "**********"
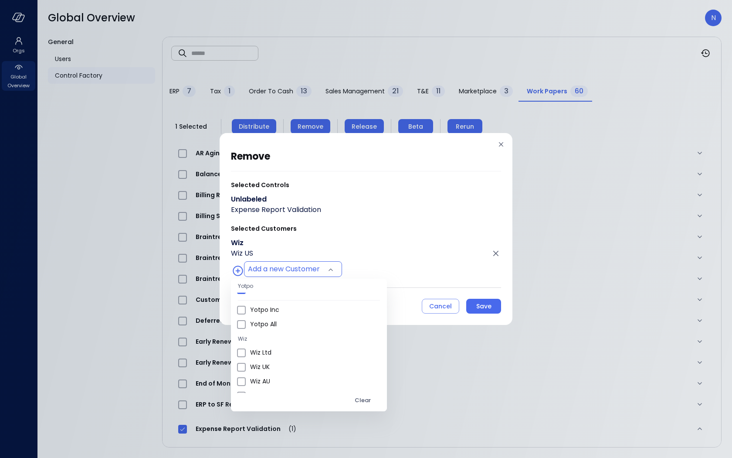
click at [490, 305] on div at bounding box center [366, 229] width 732 height 458
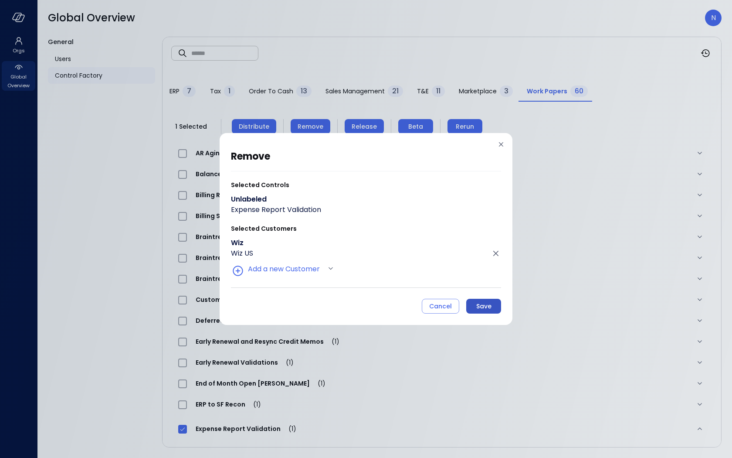
click at [486, 305] on div "Save" at bounding box center [483, 306] width 15 height 11
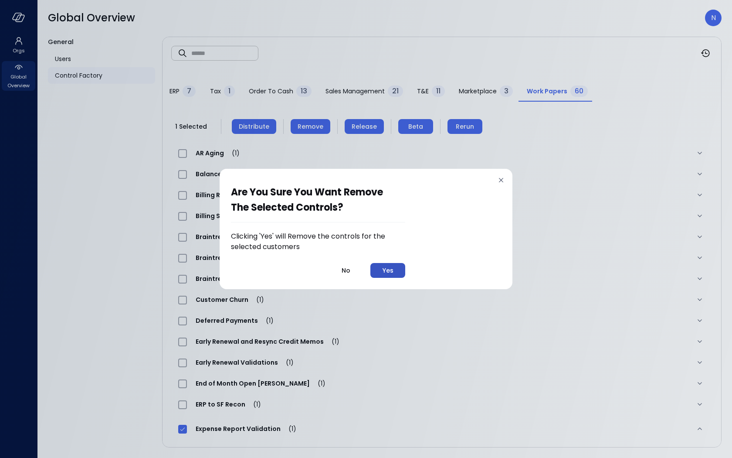
click at [397, 268] on button "Yes" at bounding box center [388, 270] width 35 height 15
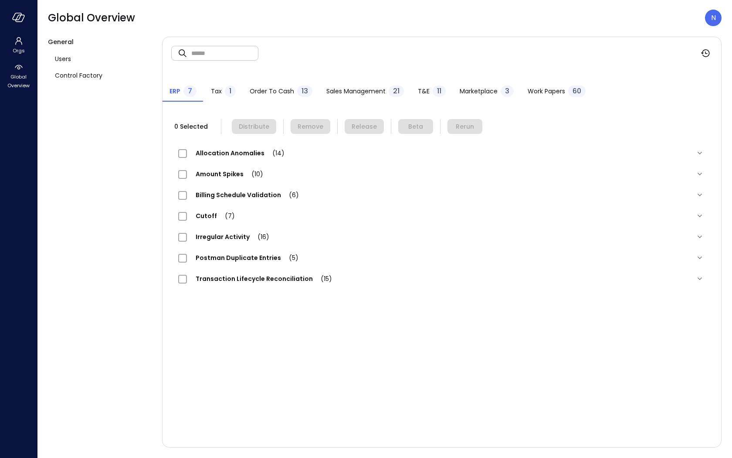
click at [561, 92] on span "Work Papers" at bounding box center [546, 91] width 37 height 10
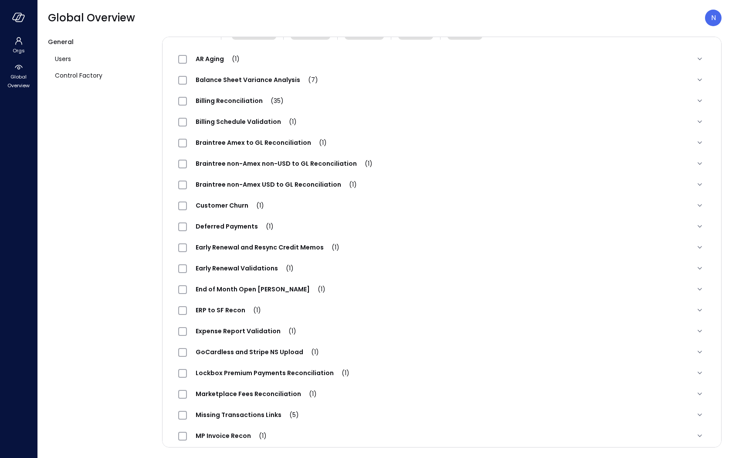
scroll to position [95, 0]
click at [261, 330] on span "Expense Report Validation (1)" at bounding box center [246, 330] width 118 height 9
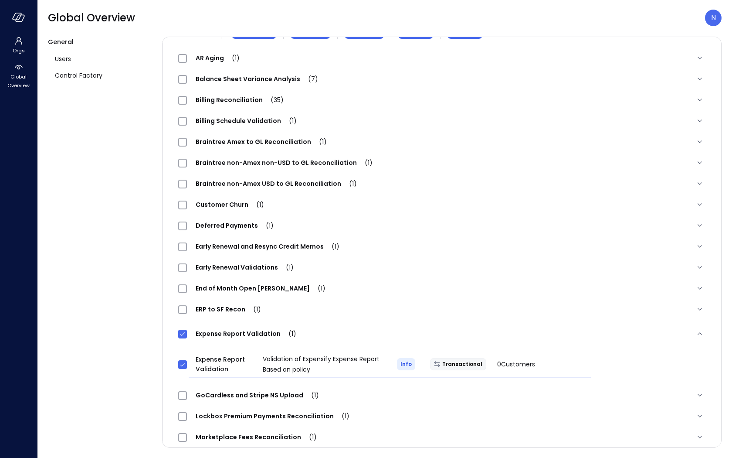
scroll to position [0, 0]
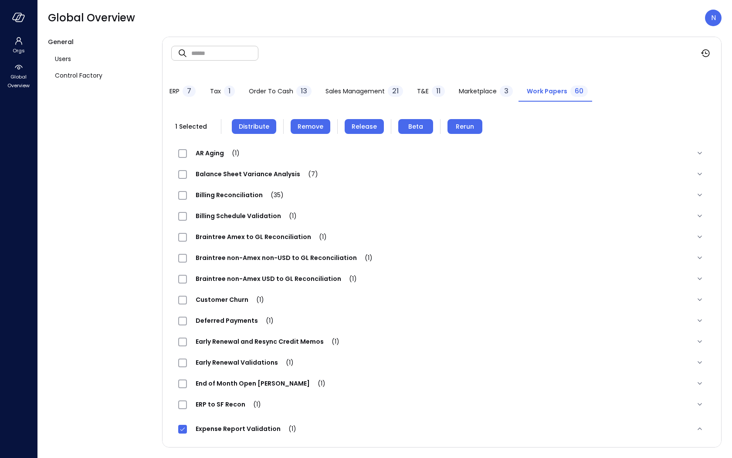
click at [249, 123] on span "Distribute" at bounding box center [254, 127] width 31 height 10
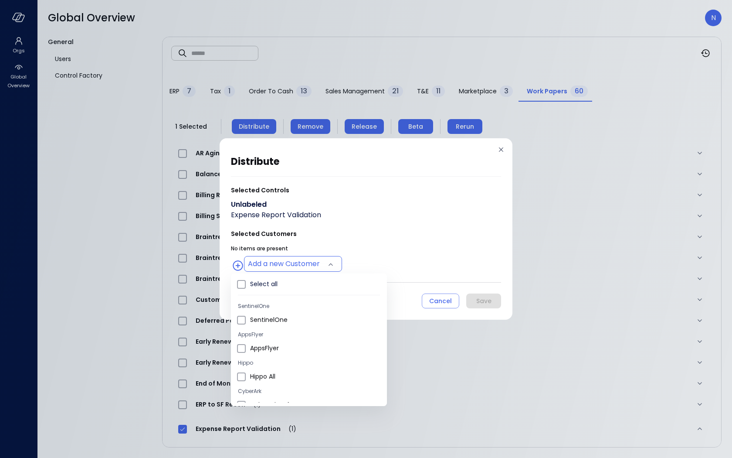
click at [307, 259] on body "Orgs Global Overview Global Overview N General Users Control Factory ​ ​ ERP 7 …" at bounding box center [366, 229] width 732 height 458
click at [285, 324] on span "Wiz US" at bounding box center [315, 325] width 130 height 9
type input "**********"
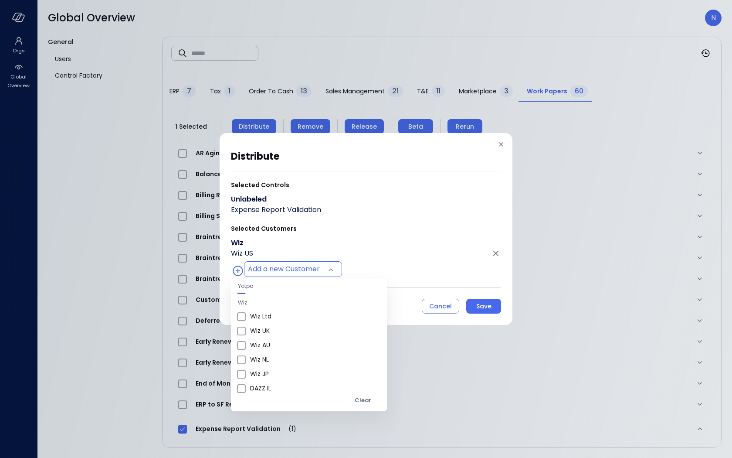
click at [499, 305] on div at bounding box center [366, 229] width 732 height 458
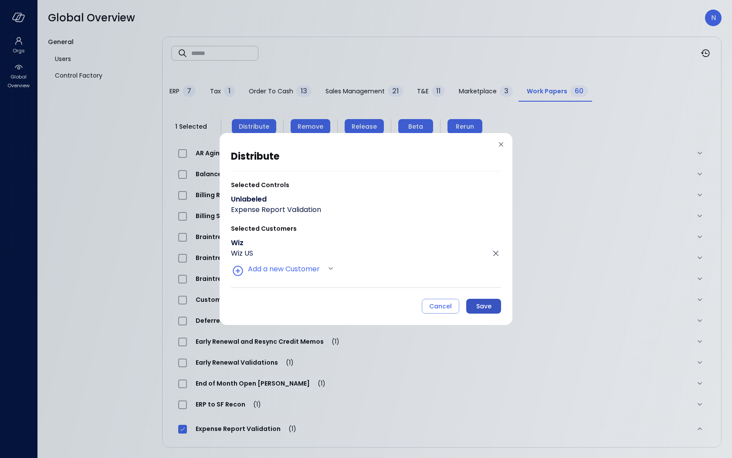
click at [489, 305] on div "Save" at bounding box center [483, 306] width 15 height 11
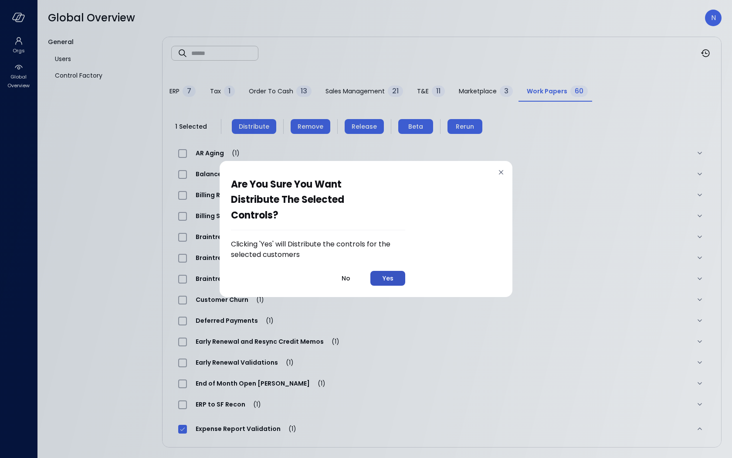
click at [391, 272] on button "Yes" at bounding box center [388, 278] width 35 height 15
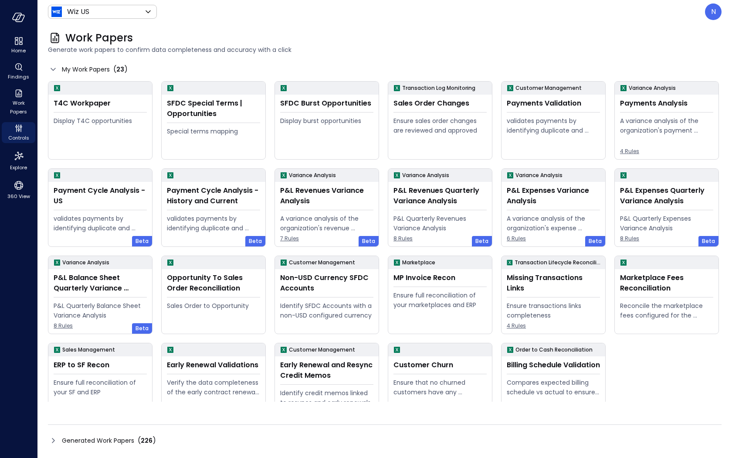
scroll to position [19, 0]
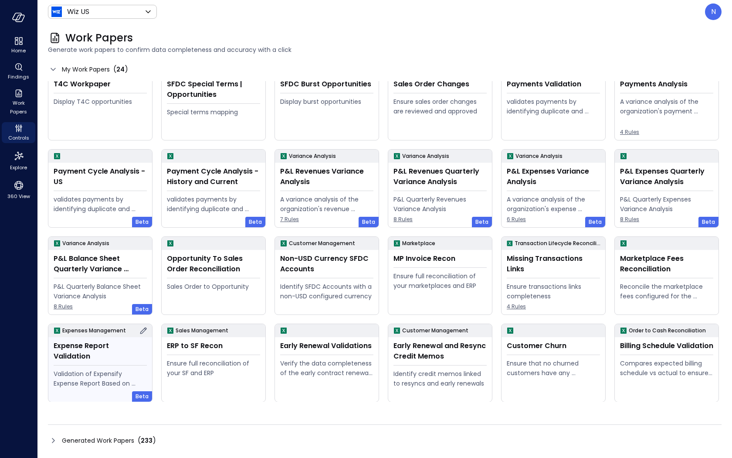
click at [86, 371] on div "Validation of Expensify Expense Report Based on policy" at bounding box center [100, 378] width 93 height 19
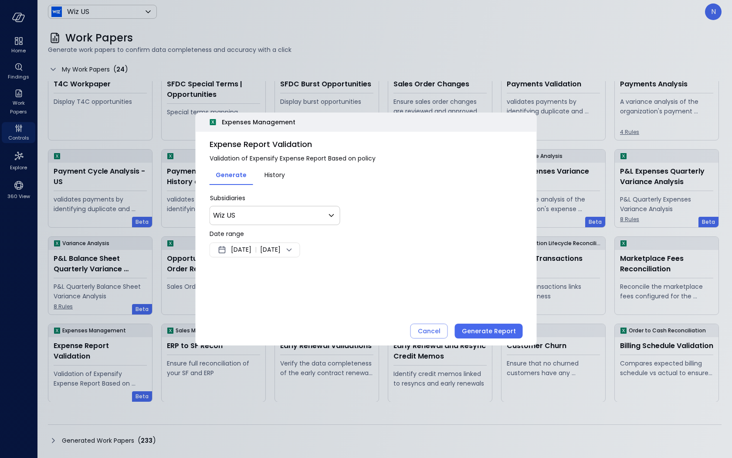
click at [240, 245] on span "[DATE]" at bounding box center [241, 250] width 20 height 10
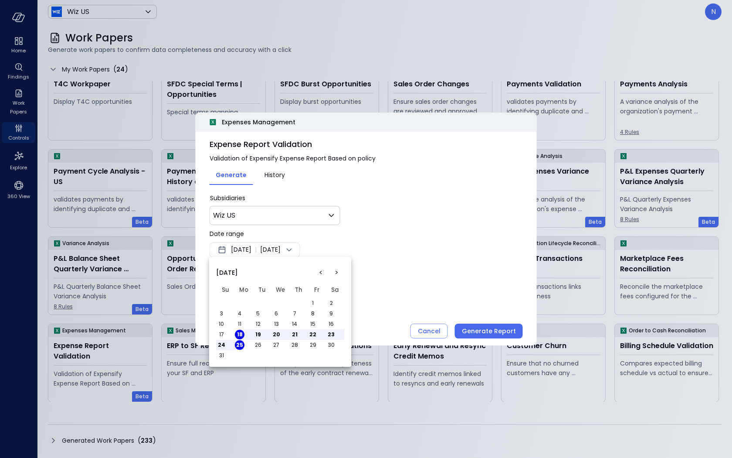
click at [312, 301] on button "1" at bounding box center [313, 303] width 10 height 10
click at [401, 248] on div at bounding box center [366, 229] width 732 height 458
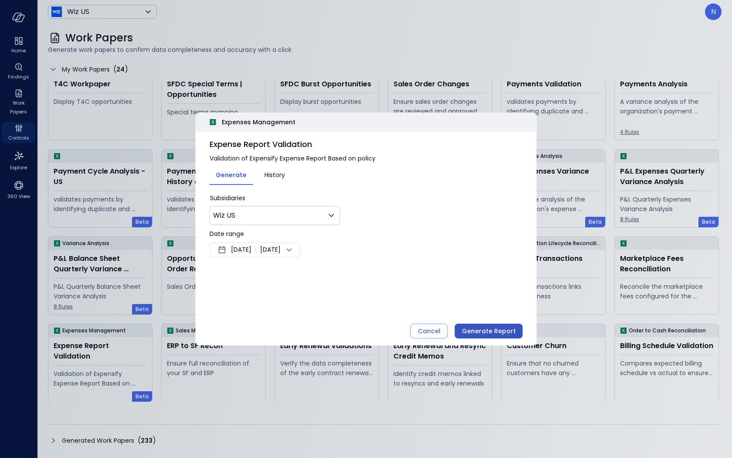
click at [503, 331] on div "Generate Report" at bounding box center [489, 331] width 54 height 11
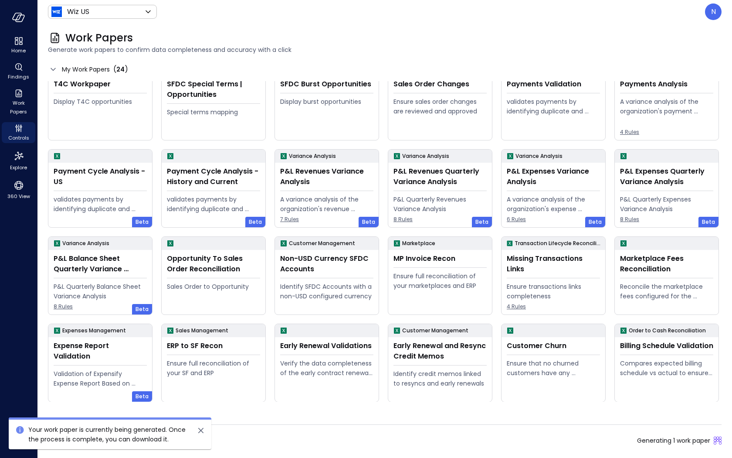
click at [198, 429] on icon "close" at bounding box center [201, 430] width 10 height 10
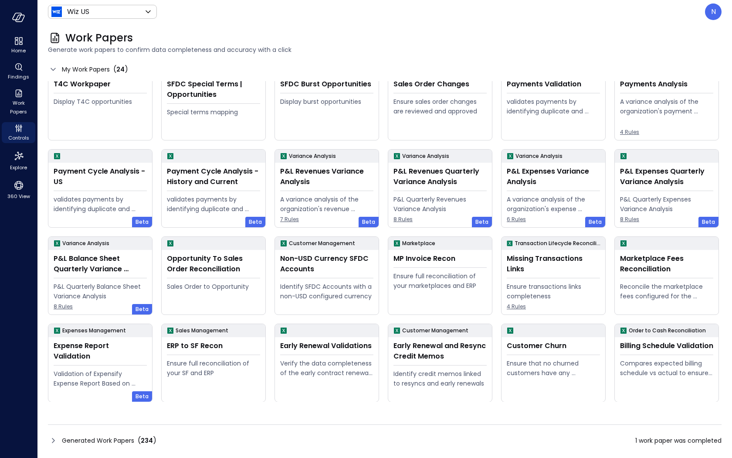
click at [51, 439] on icon at bounding box center [53, 440] width 10 height 10
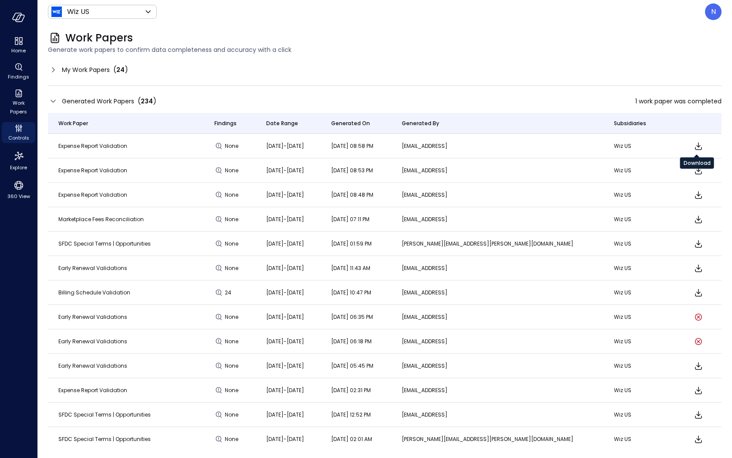
click at [694, 149] on icon "Download" at bounding box center [699, 146] width 10 height 10
click at [50, 70] on icon at bounding box center [53, 70] width 10 height 10
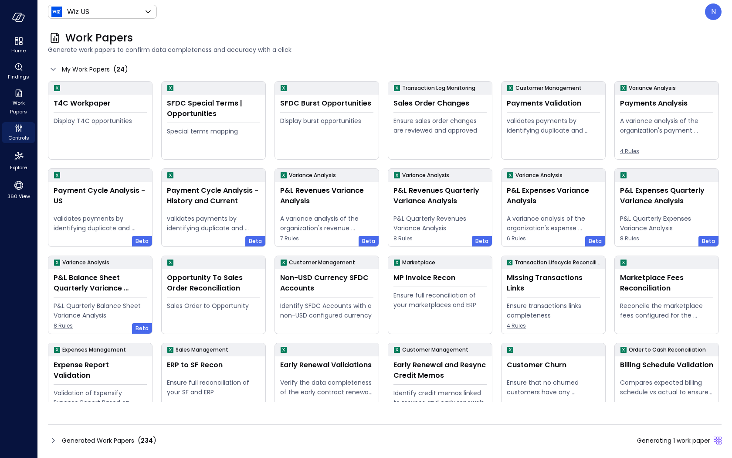
click at [53, 445] on icon at bounding box center [53, 440] width 10 height 10
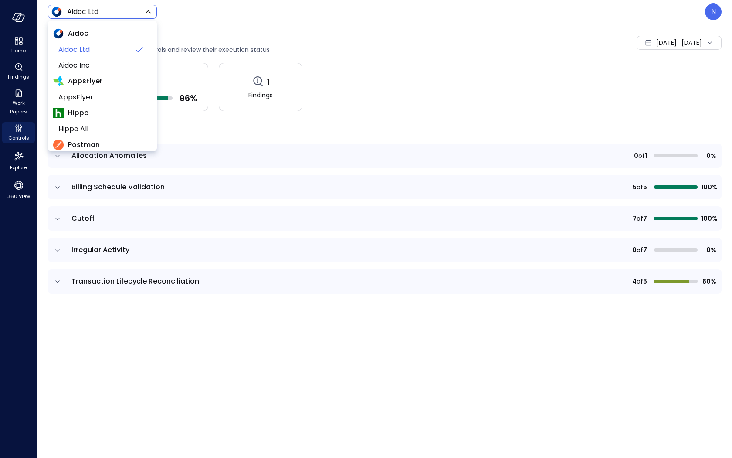
click at [71, 11] on body "Home Findings Work Papers Controls Explore 360 View Aidoc Ltd ****** ​ N Contro…" at bounding box center [366, 229] width 732 height 458
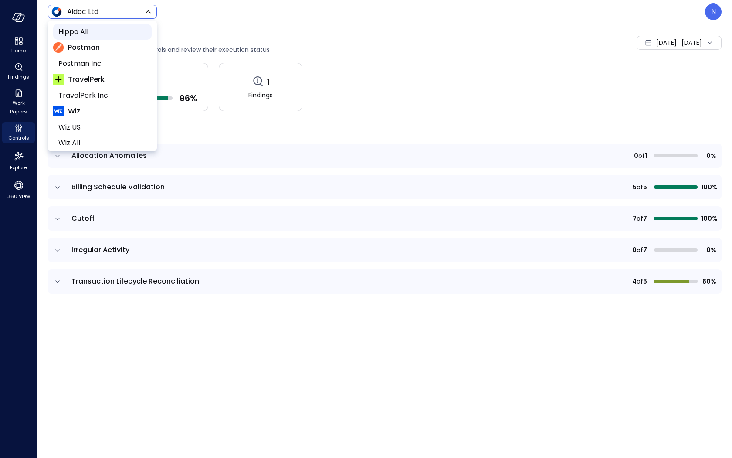
scroll to position [142, 0]
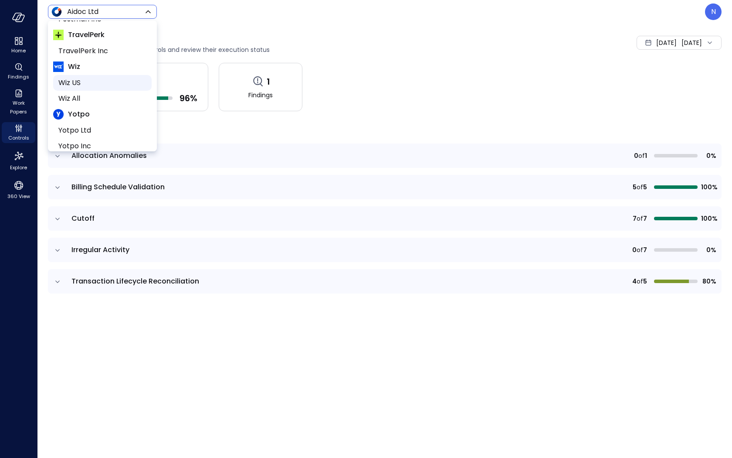
click at [95, 82] on span "Wiz US" at bounding box center [101, 83] width 86 height 10
type input "******"
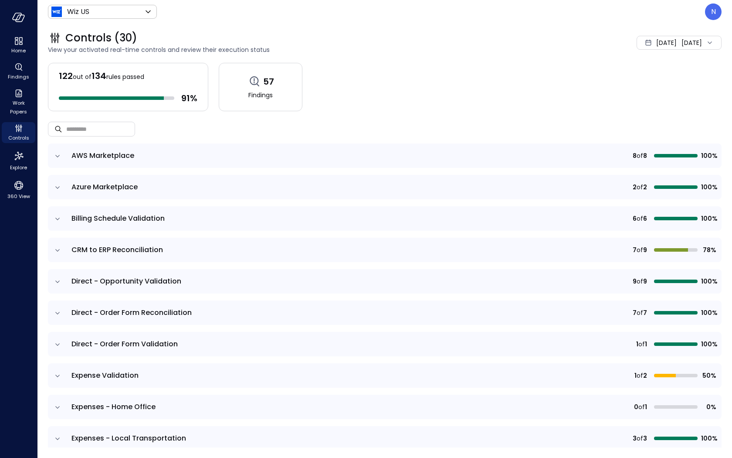
click at [657, 45] on span "[DATE]" at bounding box center [667, 43] width 20 height 10
click at [173, 88] on div "122 out of 134 rules passed 91 %" at bounding box center [128, 87] width 160 height 48
click at [28, 98] on div "Work Papers" at bounding box center [19, 102] width 34 height 30
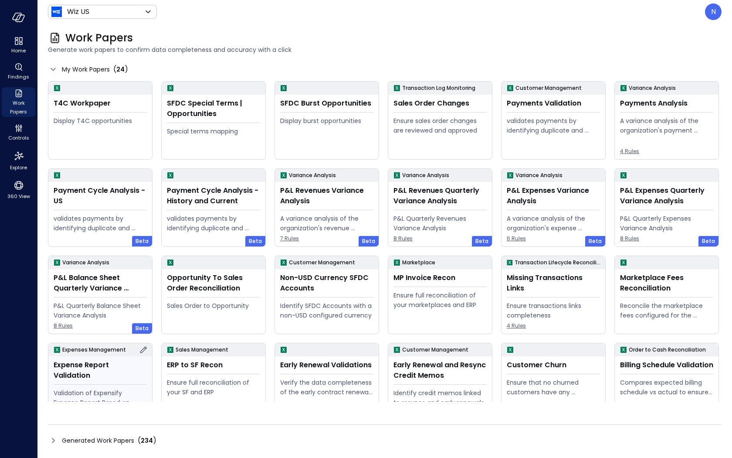
click at [72, 391] on div "Validation of Expensify Expense Report Based on policy" at bounding box center [100, 397] width 93 height 19
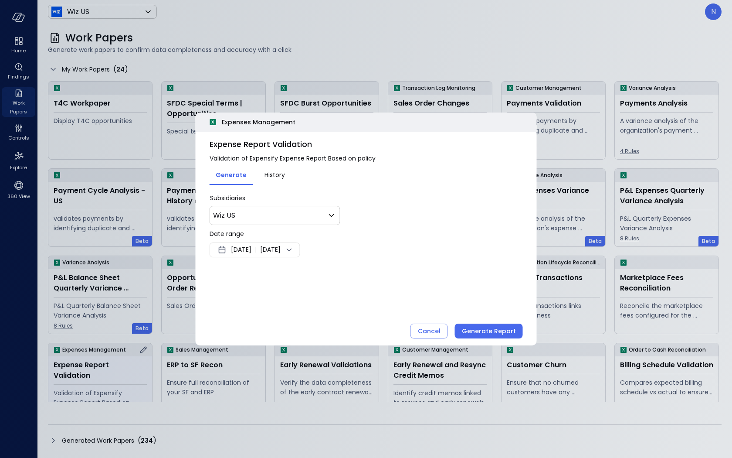
scroll to position [19, 0]
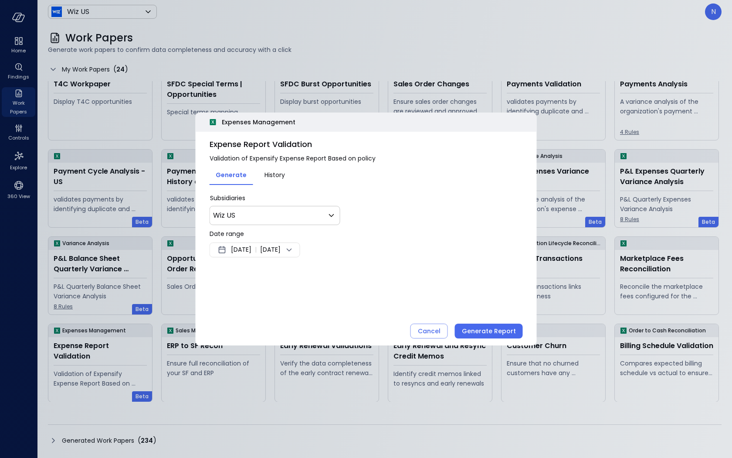
click at [242, 254] on span "[DATE]" at bounding box center [241, 250] width 20 height 10
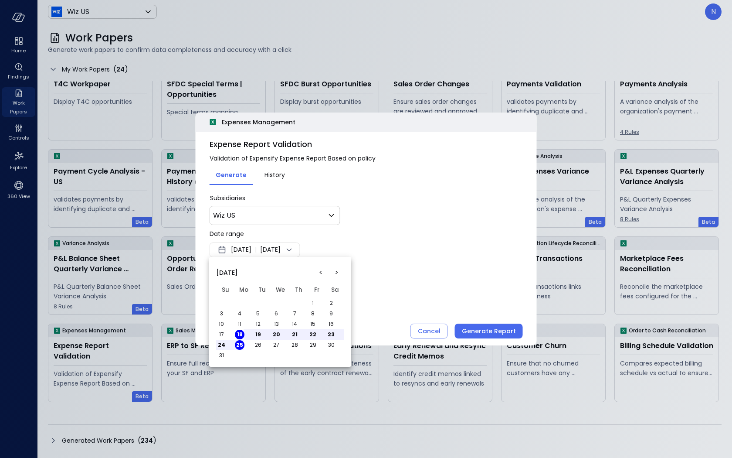
click at [320, 268] on button "<" at bounding box center [321, 273] width 16 height 16
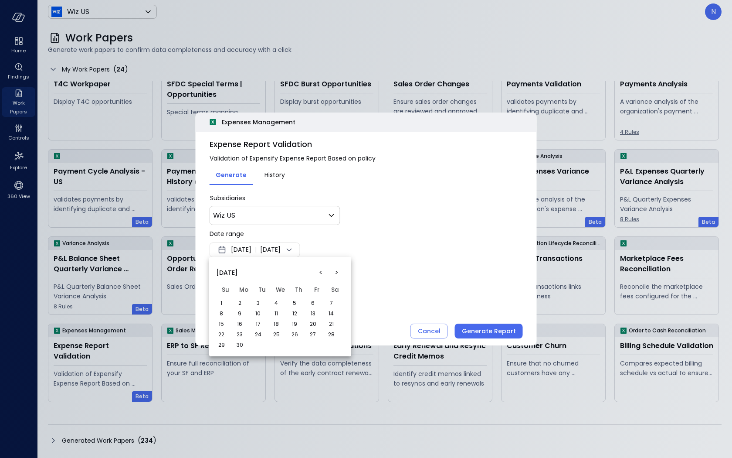
click at [320, 268] on button "<" at bounding box center [321, 273] width 16 height 16
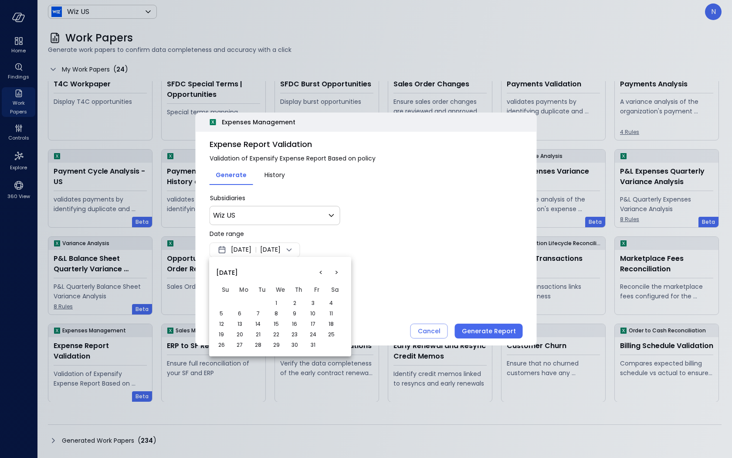
click at [272, 302] on button "1" at bounding box center [277, 303] width 10 height 10
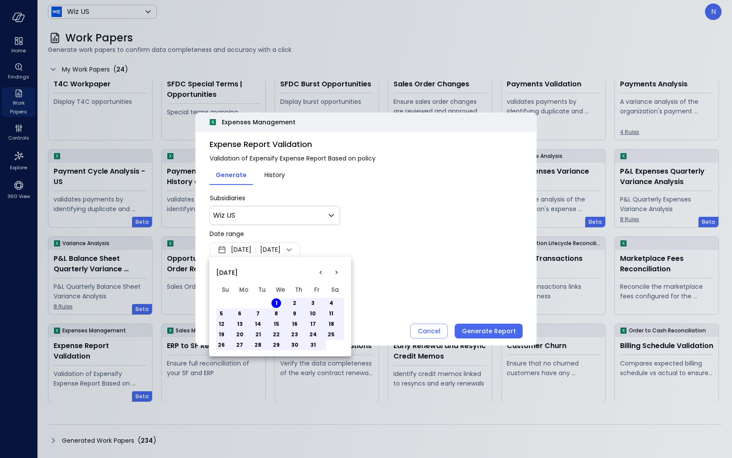
click at [407, 265] on div at bounding box center [366, 229] width 732 height 458
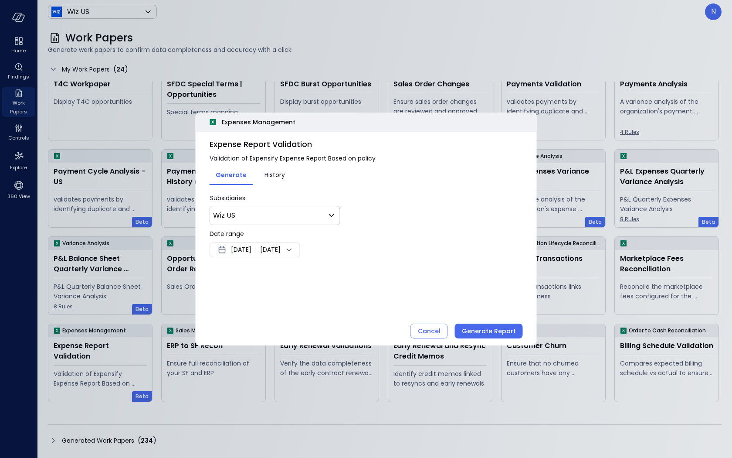
click at [501, 327] on div "Generate Report" at bounding box center [489, 331] width 54 height 11
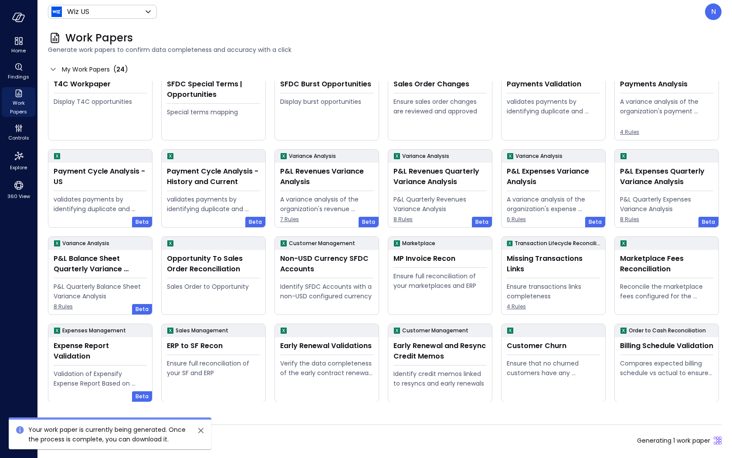
click at [200, 429] on icon "close" at bounding box center [200, 430] width 5 height 5
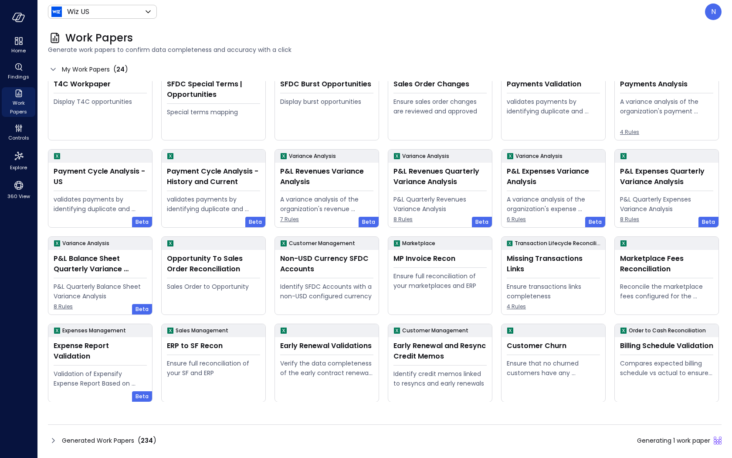
click at [54, 442] on icon at bounding box center [53, 440] width 10 height 10
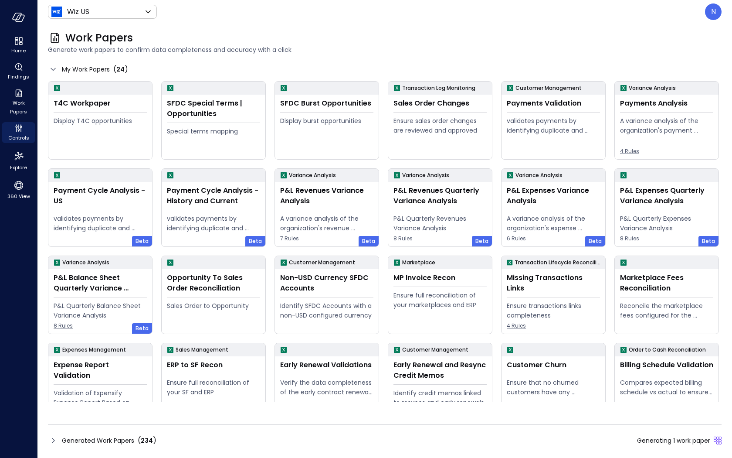
click at [50, 443] on icon at bounding box center [53, 440] width 10 height 10
click at [54, 439] on icon at bounding box center [53, 440] width 3 height 5
click at [53, 439] on icon at bounding box center [53, 440] width 10 height 10
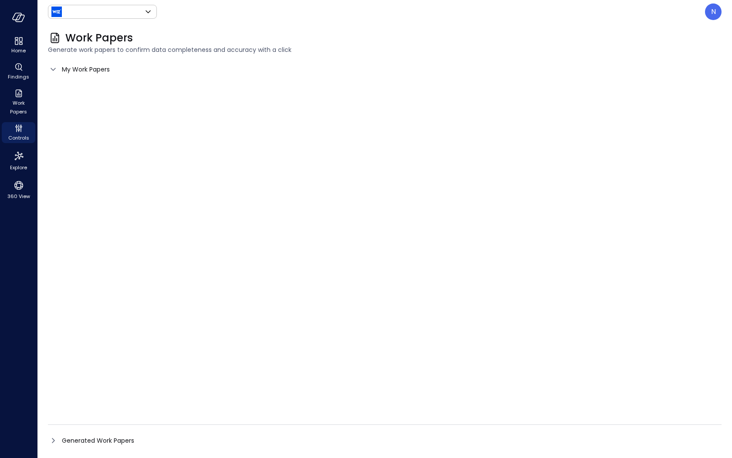
type input "******"
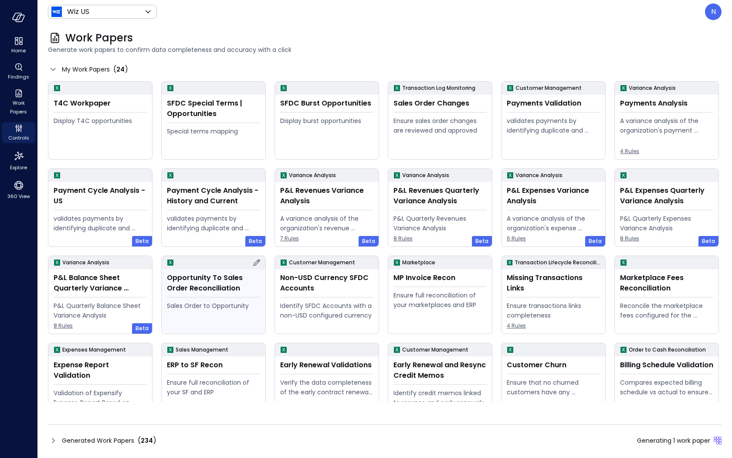
scroll to position [19, 0]
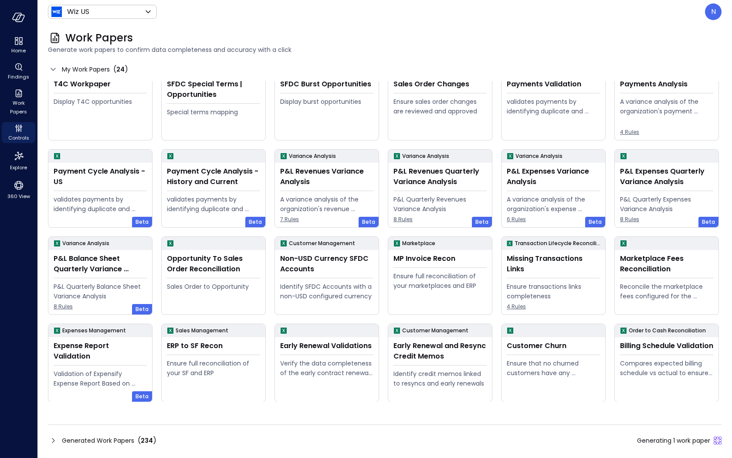
click at [54, 439] on icon at bounding box center [53, 440] width 3 height 5
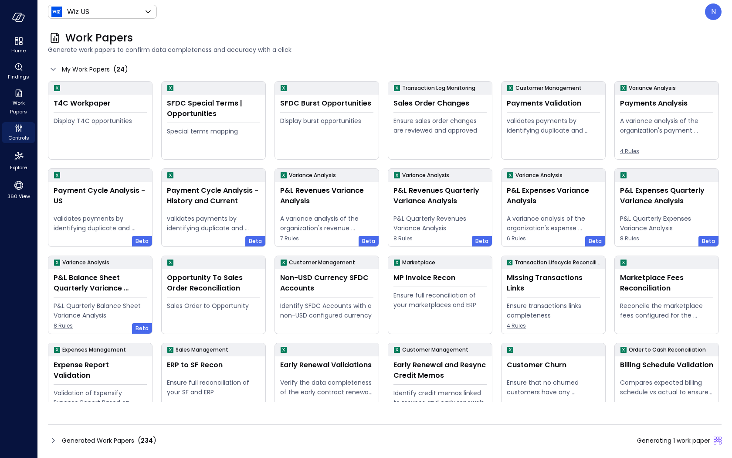
click at [54, 439] on icon at bounding box center [53, 440] width 10 height 10
click at [50, 443] on icon at bounding box center [53, 440] width 10 height 10
click at [47, 441] on div "Work Papers Generate work papers to confirm data completeness and accuracy with…" at bounding box center [384, 241] width 695 height 434
click at [54, 440] on icon at bounding box center [53, 440] width 3 height 5
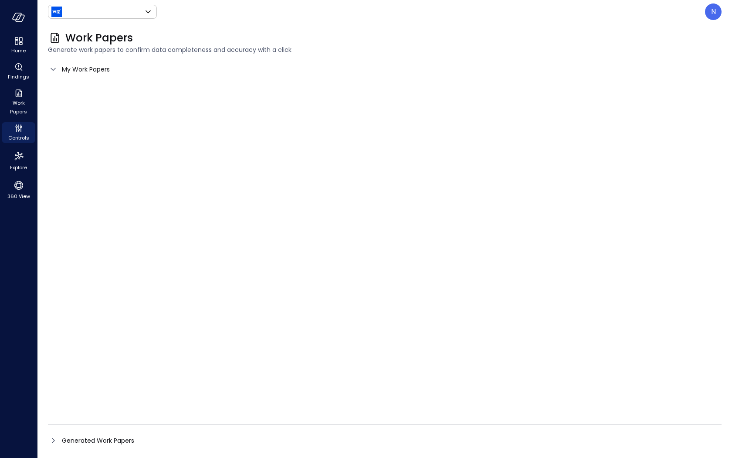
type input "******"
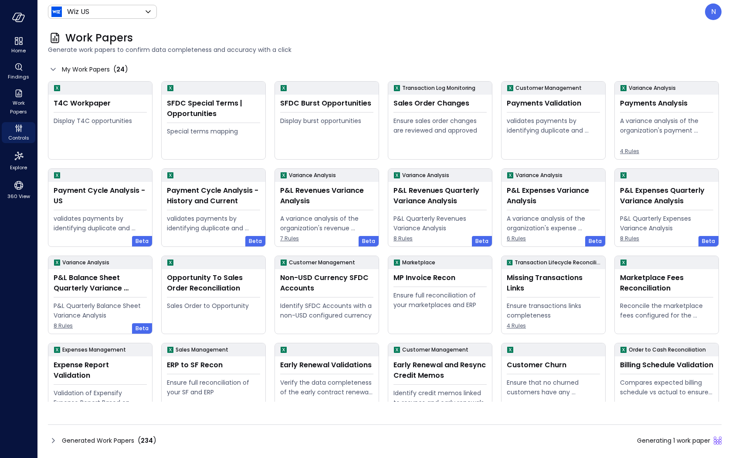
click at [57, 437] on icon at bounding box center [53, 440] width 10 height 10
click at [52, 437] on icon at bounding box center [53, 440] width 10 height 10
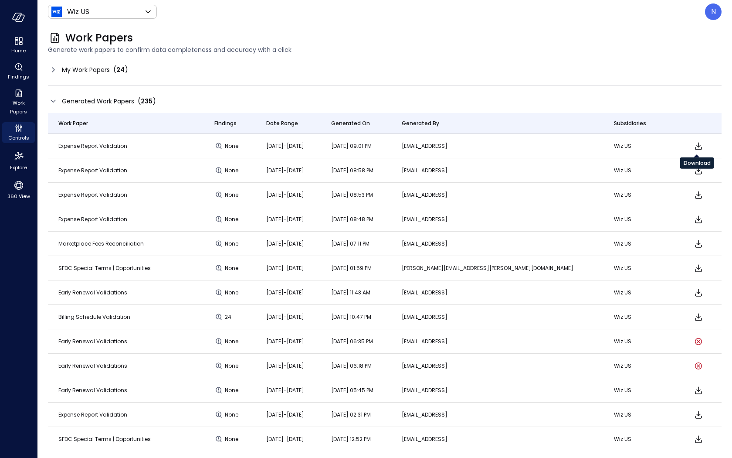
click at [694, 148] on icon "Download" at bounding box center [699, 146] width 10 height 10
